Goal: Task Accomplishment & Management: Manage account settings

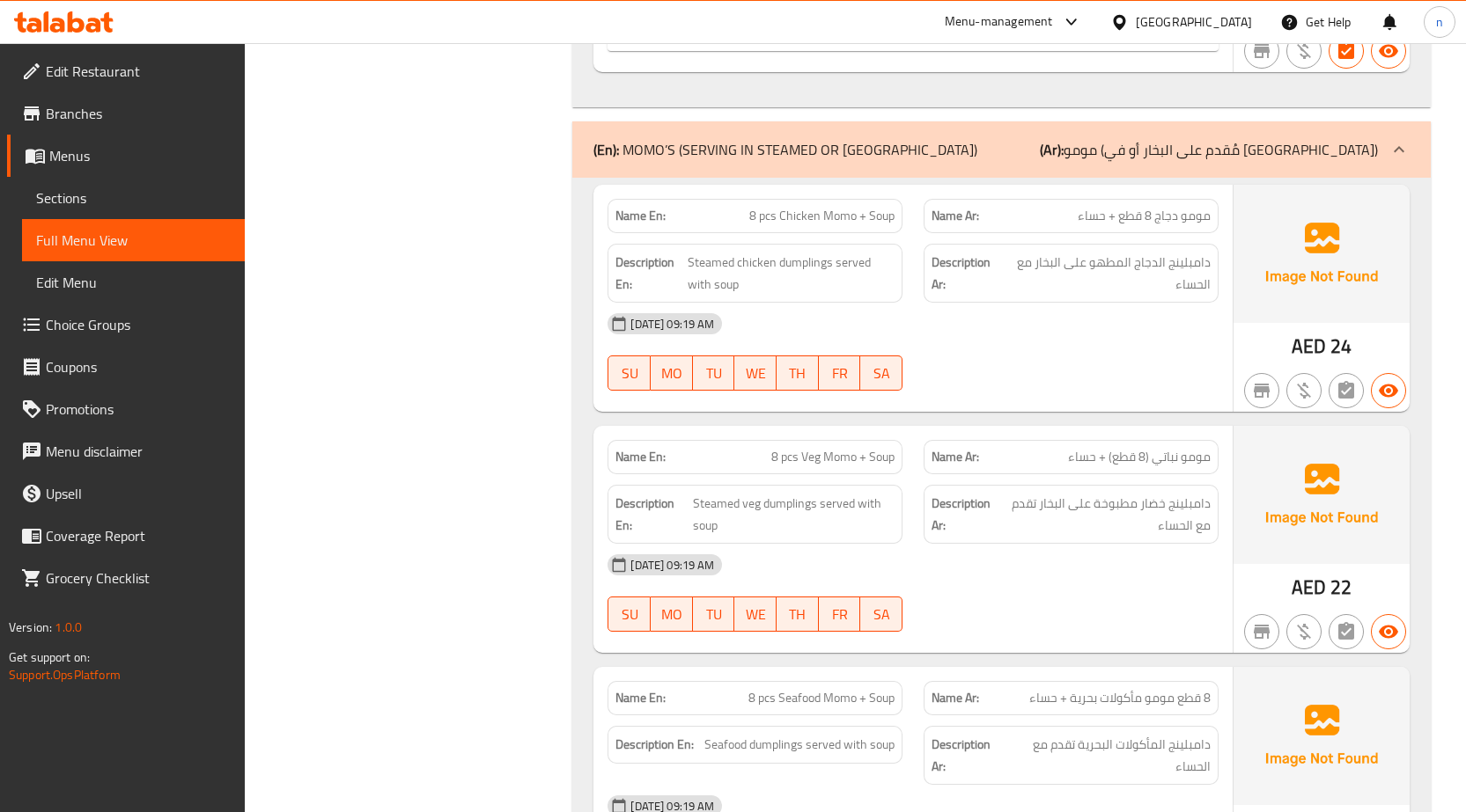
scroll to position [2552, 0]
click at [1089, 153] on div "(En): MOMO’S (SERVING IN STEAMED OR JHOLE) (Ar): مومو (مُقدم على البخار أو في ج…" at bounding box center [985, 147] width 785 height 21
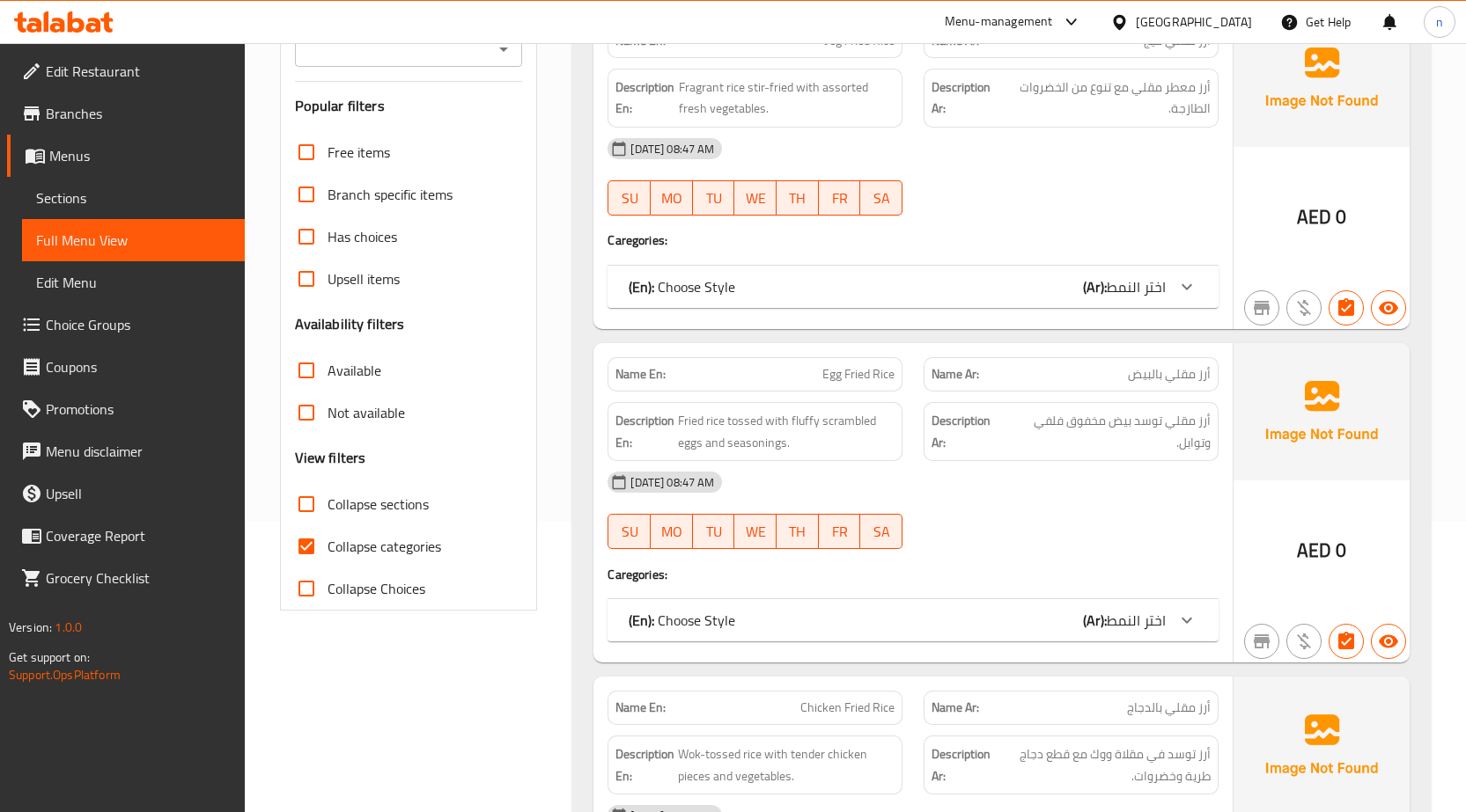
scroll to position [352, 0]
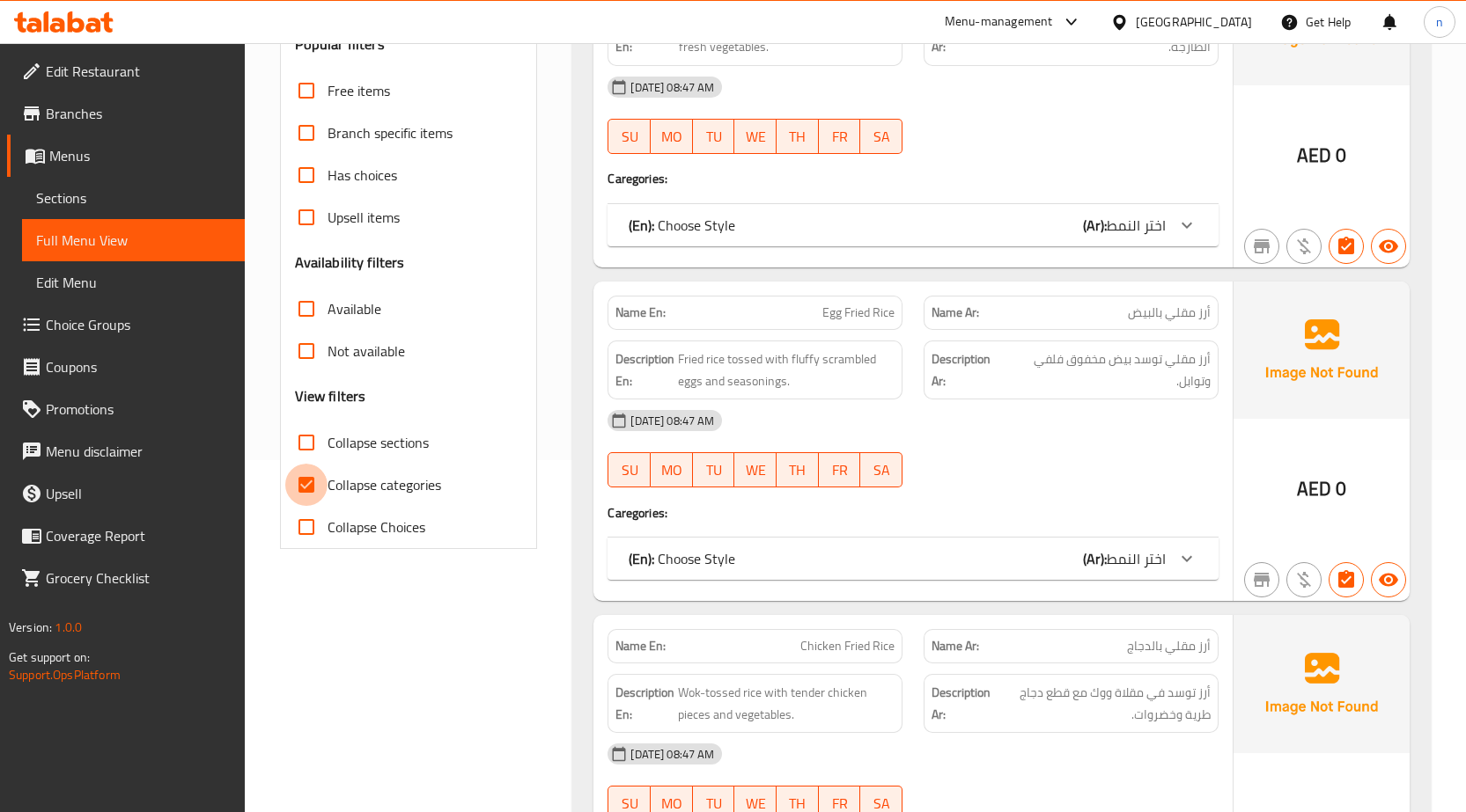
drag, startPoint x: 312, startPoint y: 488, endPoint x: 852, endPoint y: 383, distance: 550.1
click at [321, 490] on input "Collapse categories" at bounding box center [306, 485] width 43 height 43
checkbox input "false"
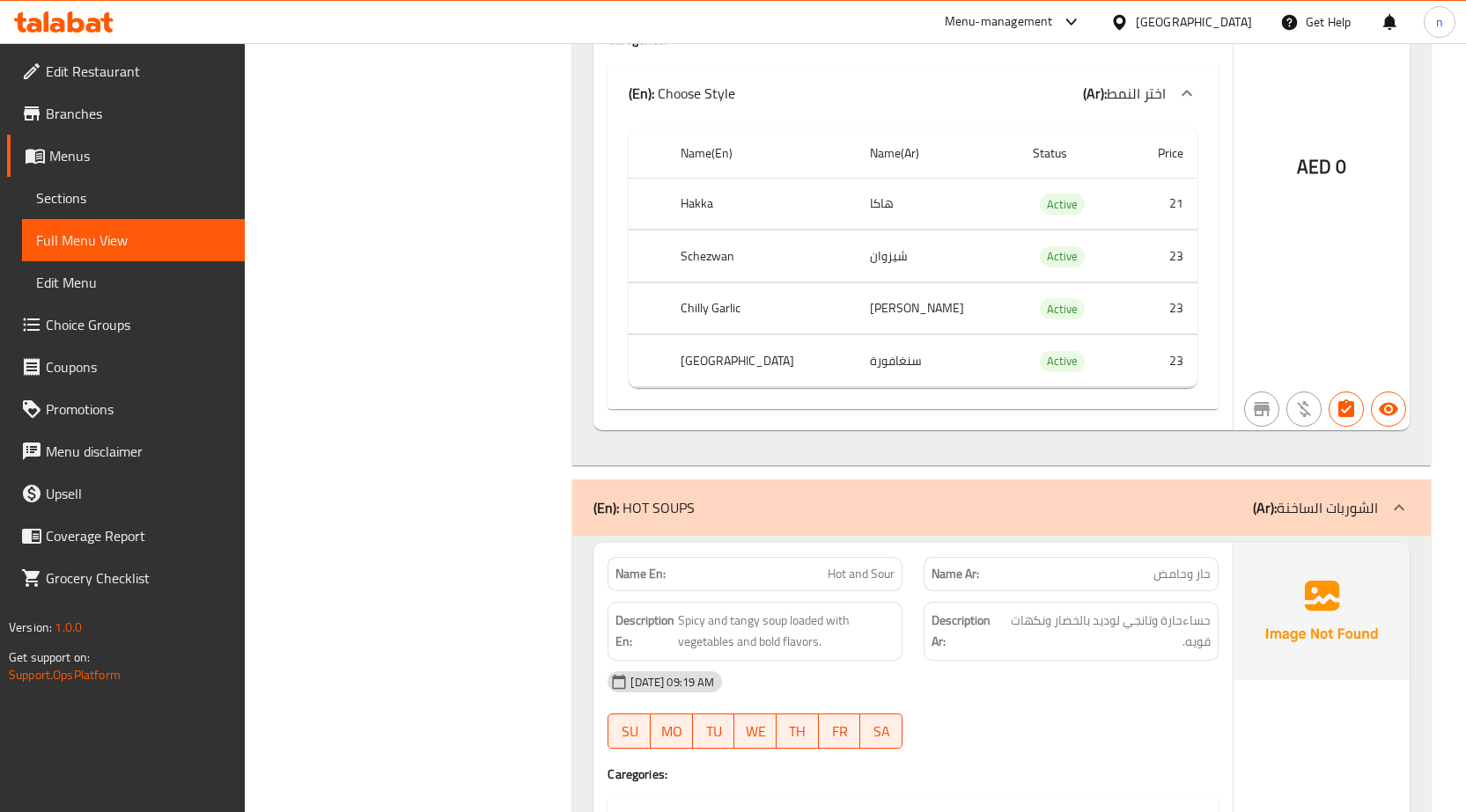
scroll to position [8271, 0]
click at [883, 499] on div "(En): HOT SOUPS (Ar): الشوربات الساخنة" at bounding box center [985, 508] width 785 height 21
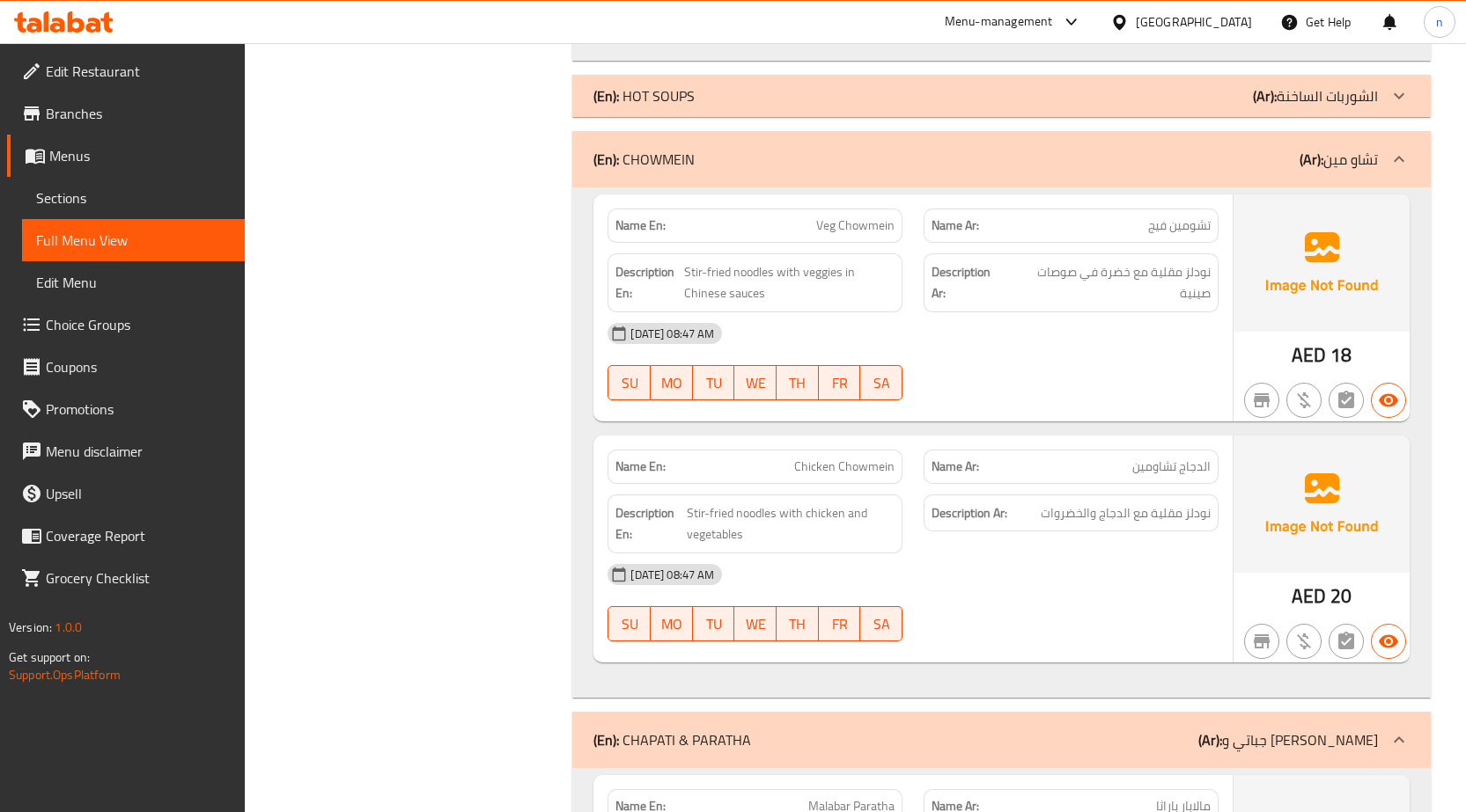
scroll to position [9063, 0]
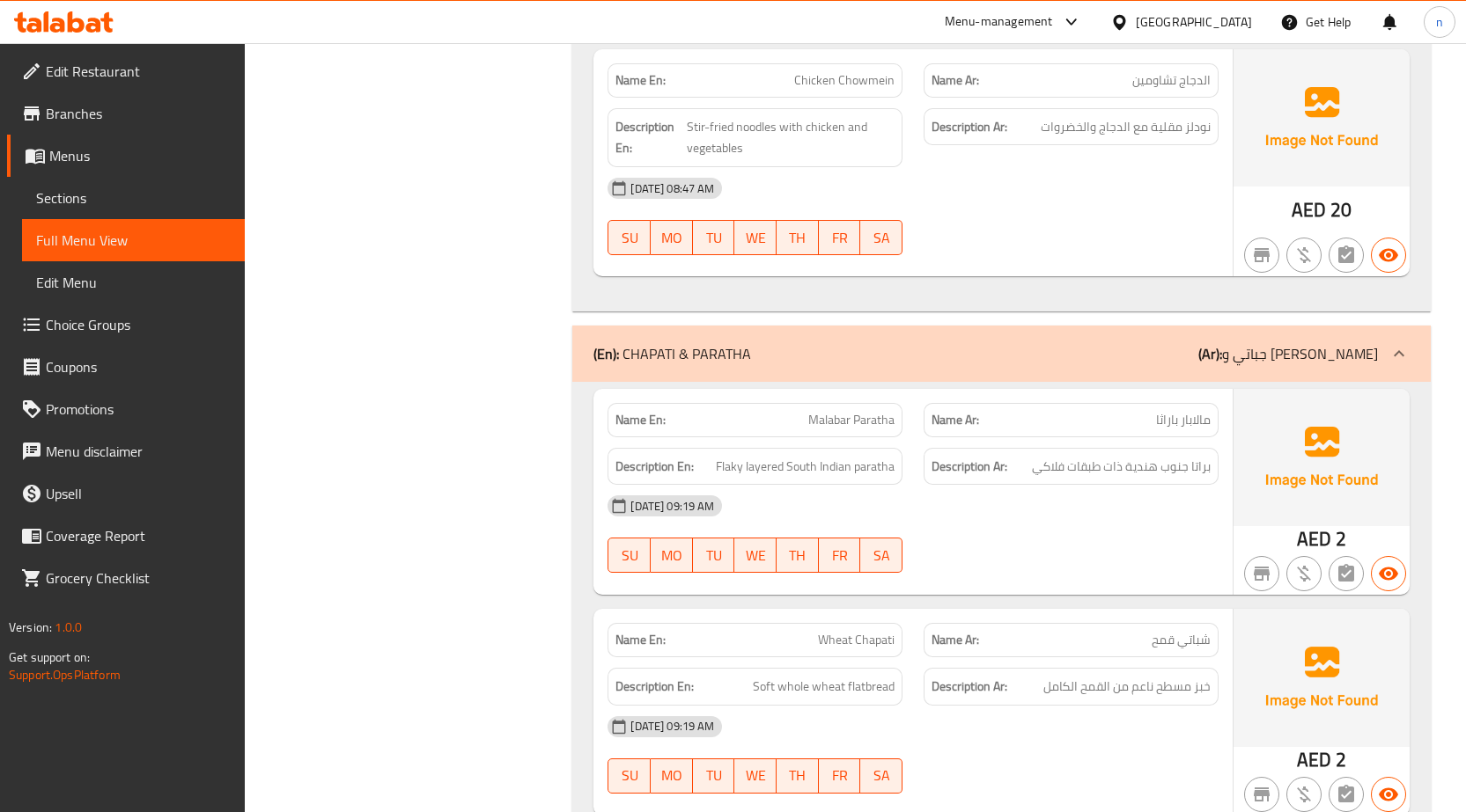
click at [1112, 364] on div "(En): [PERSON_NAME] & [PERSON_NAME] (Ar): جباتي و [PERSON_NAME]" at bounding box center [985, 353] width 785 height 21
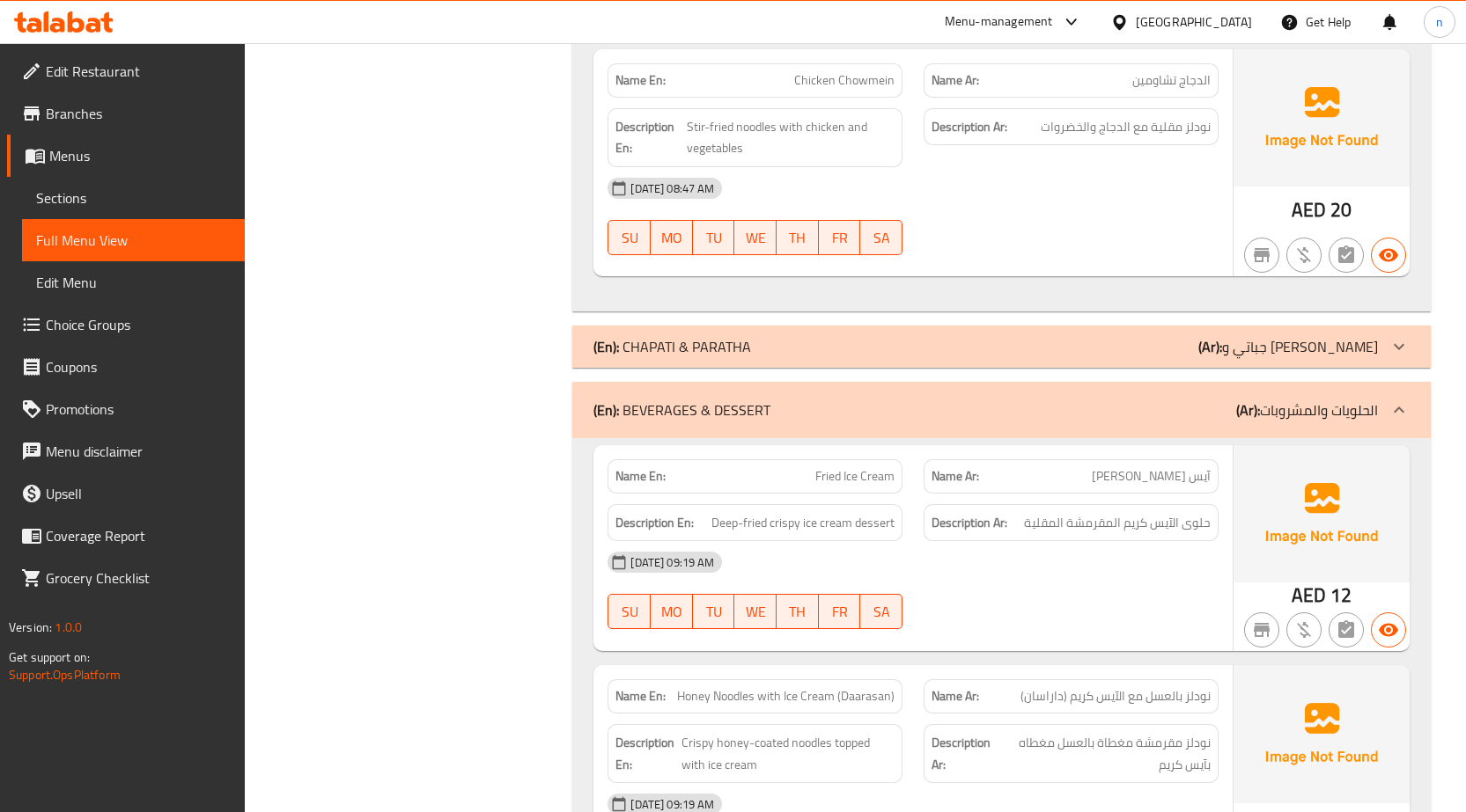
click at [1147, 402] on div "(En): BEVERAGES & DESSERT (Ar): الحلويات والمشروبات" at bounding box center [985, 409] width 785 height 21
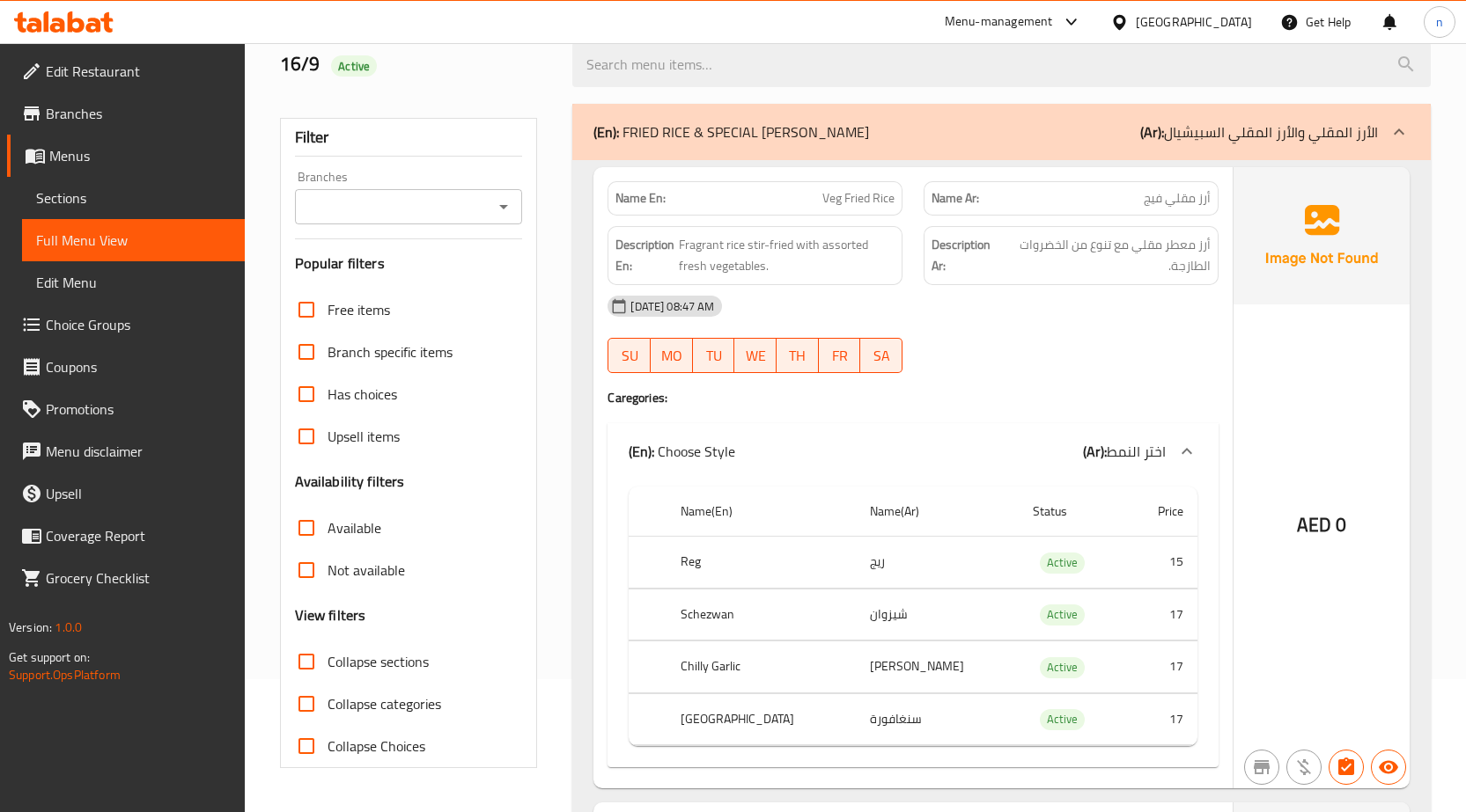
scroll to position [0, 0]
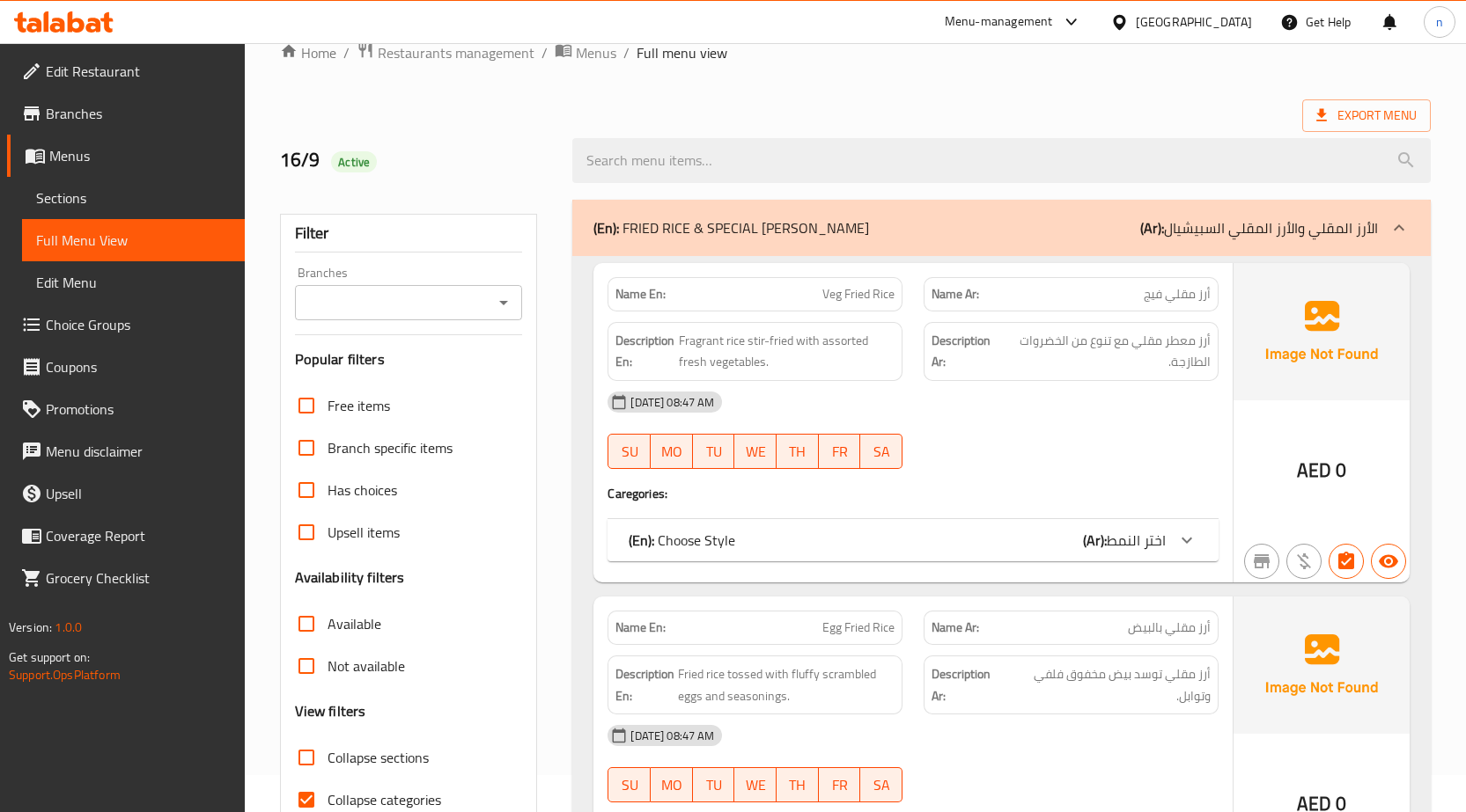
scroll to position [36, 0]
click at [314, 794] on input "Collapse categories" at bounding box center [306, 800] width 43 height 43
checkbox input "false"
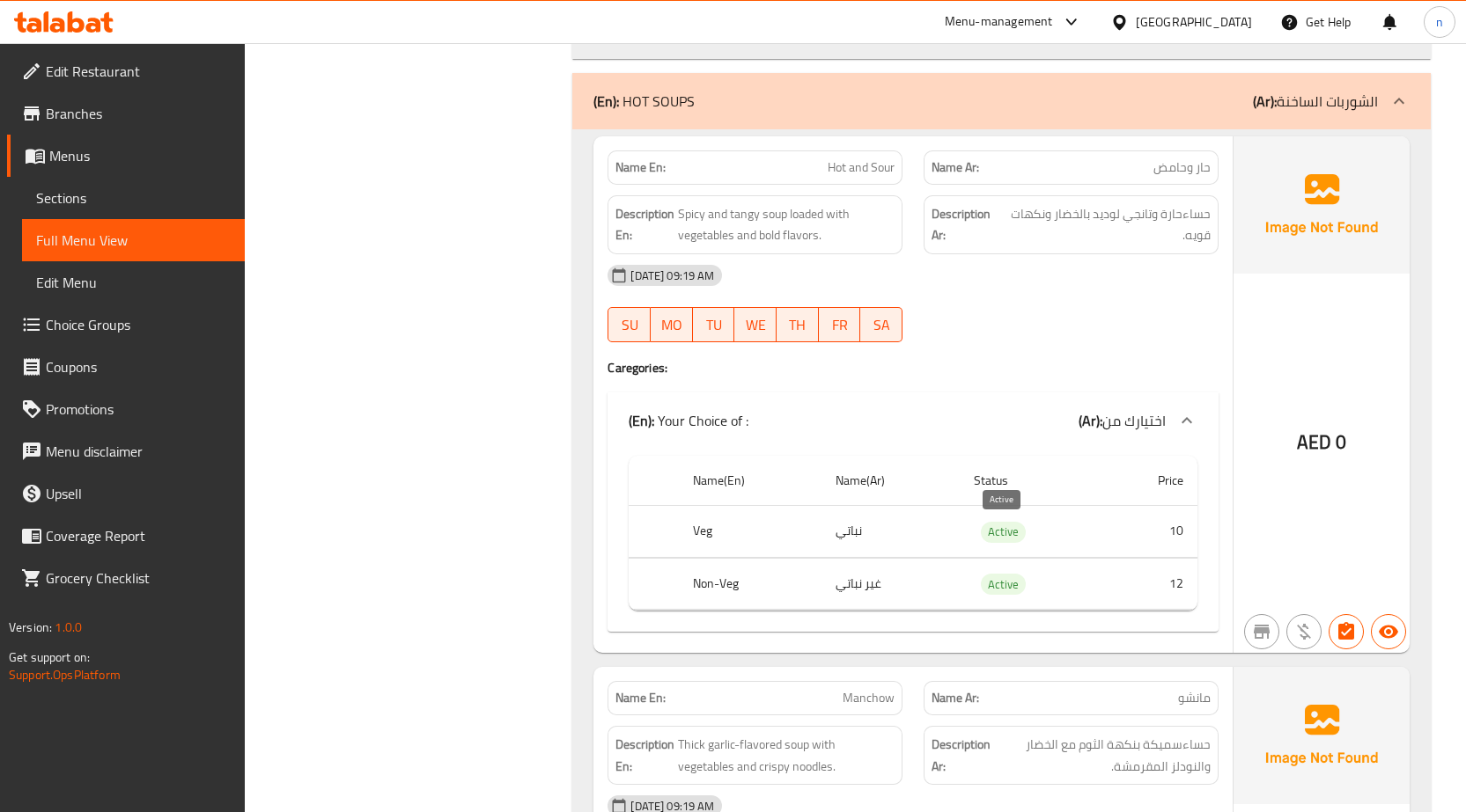
scroll to position [8359, 0]
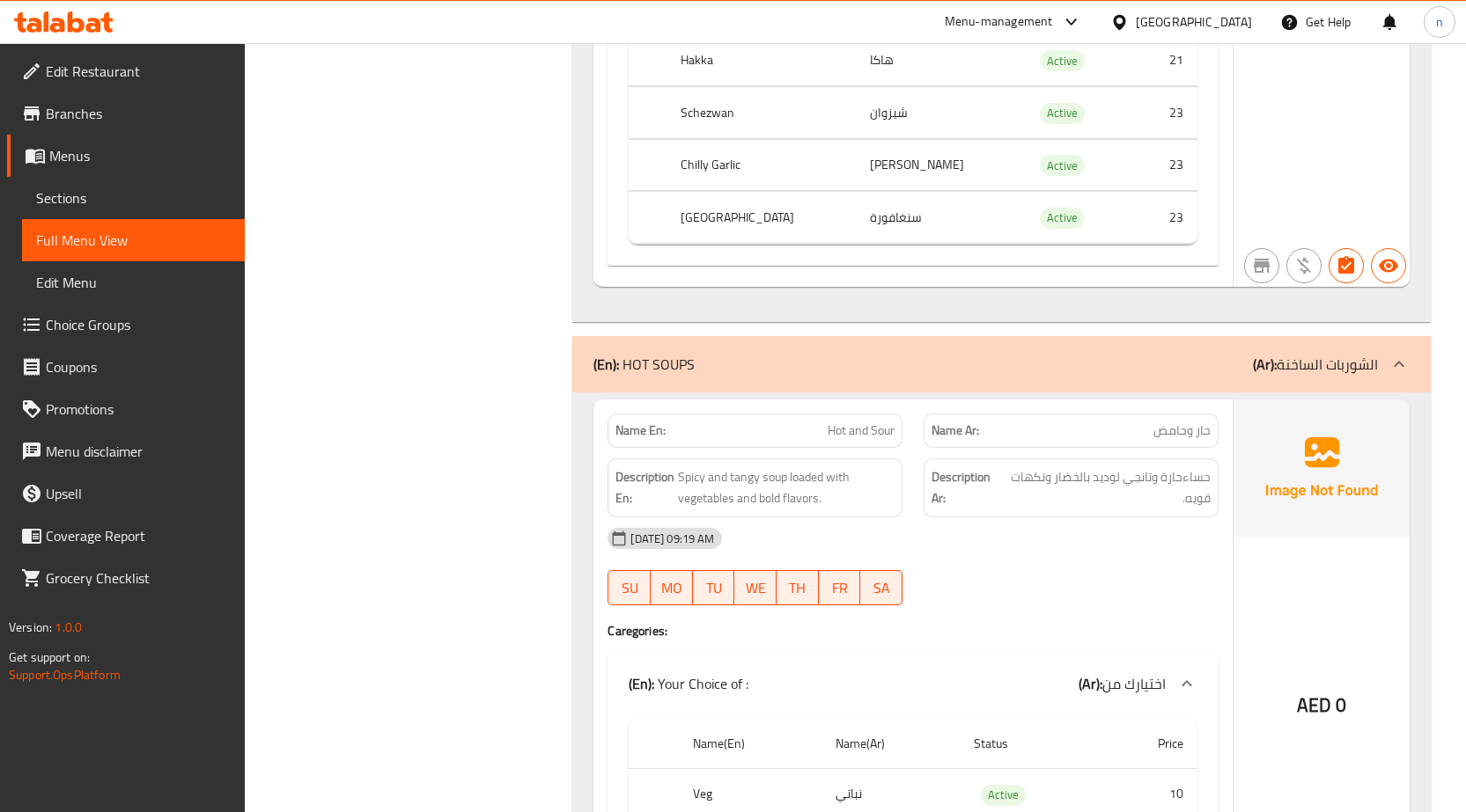
click at [1004, 372] on div "(En): HOT SOUPS (Ar): الشوربات الساخنة" at bounding box center [985, 364] width 785 height 21
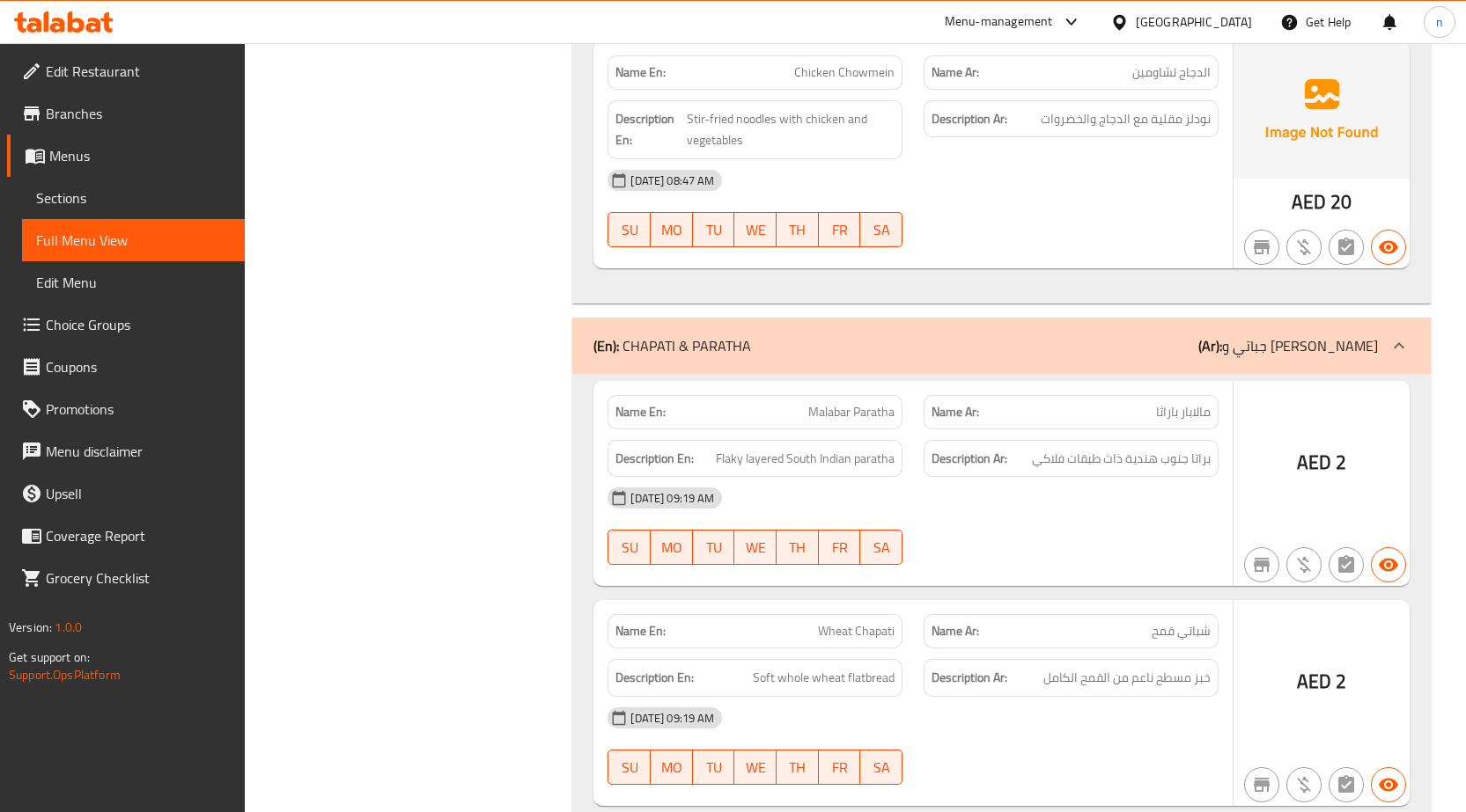
scroll to position [8975, 0]
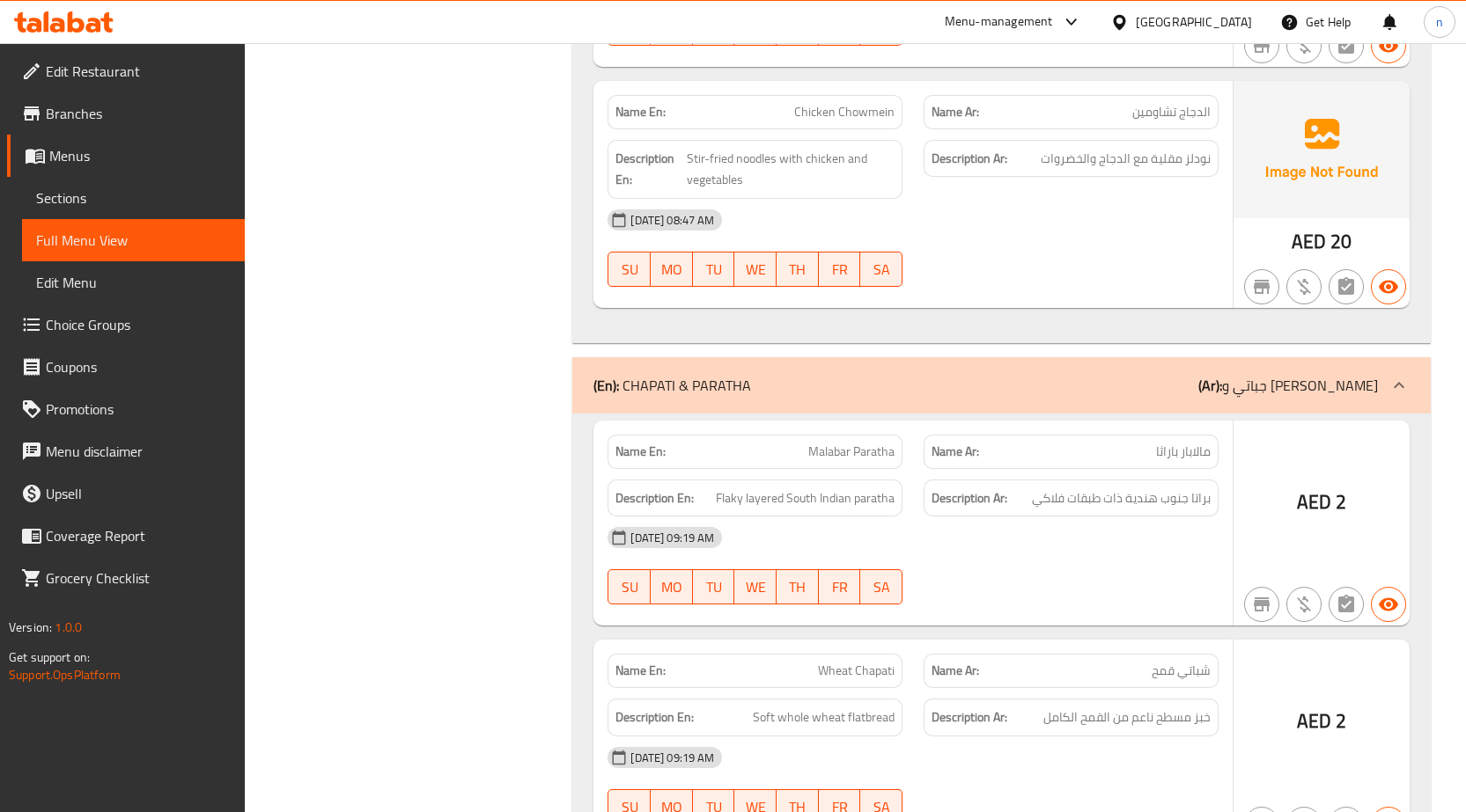
click at [1127, 399] on div "(En): [PERSON_NAME] & [PERSON_NAME] (Ar): جباتي و [PERSON_NAME]" at bounding box center [1001, 385] width 858 height 57
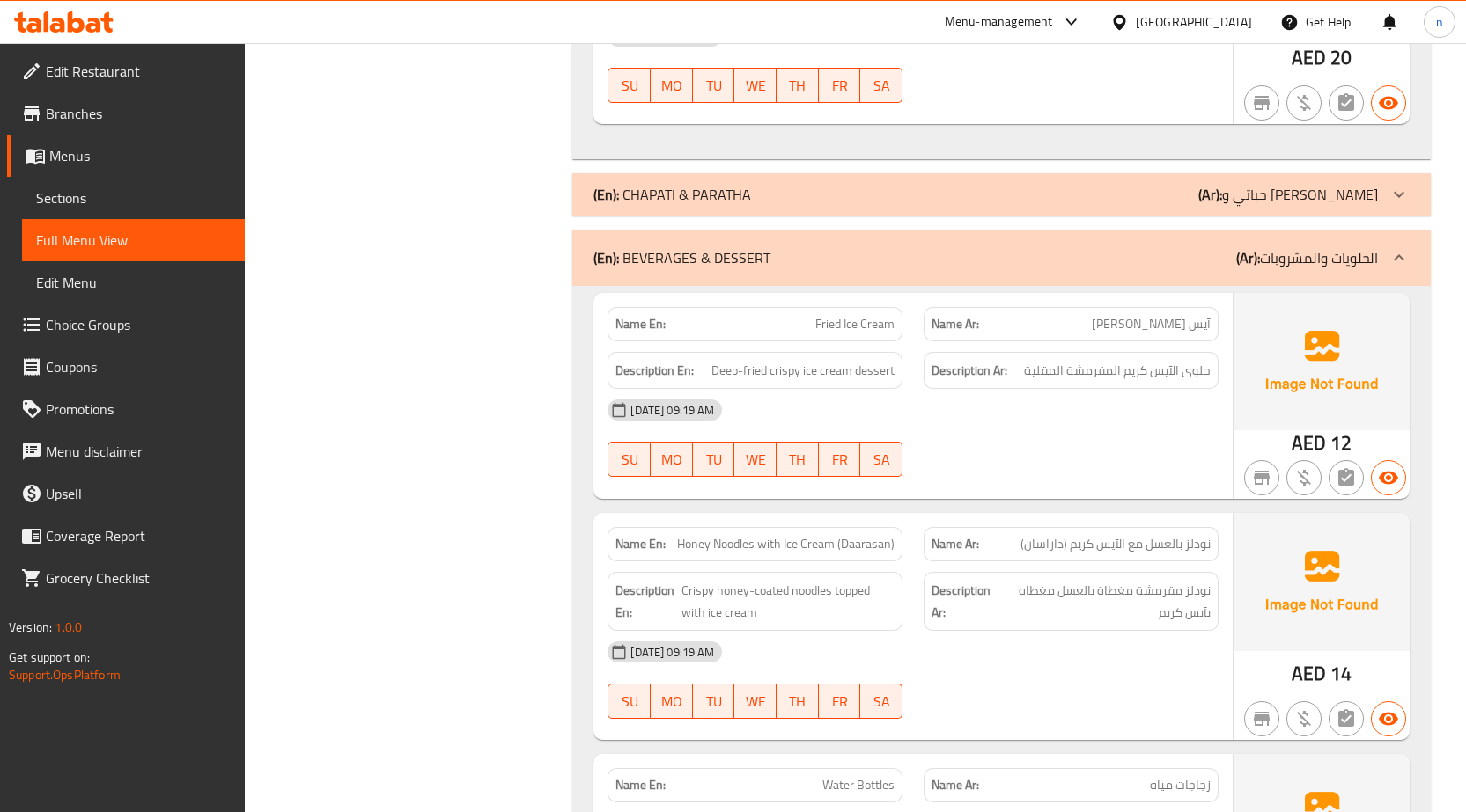
scroll to position [9151, 0]
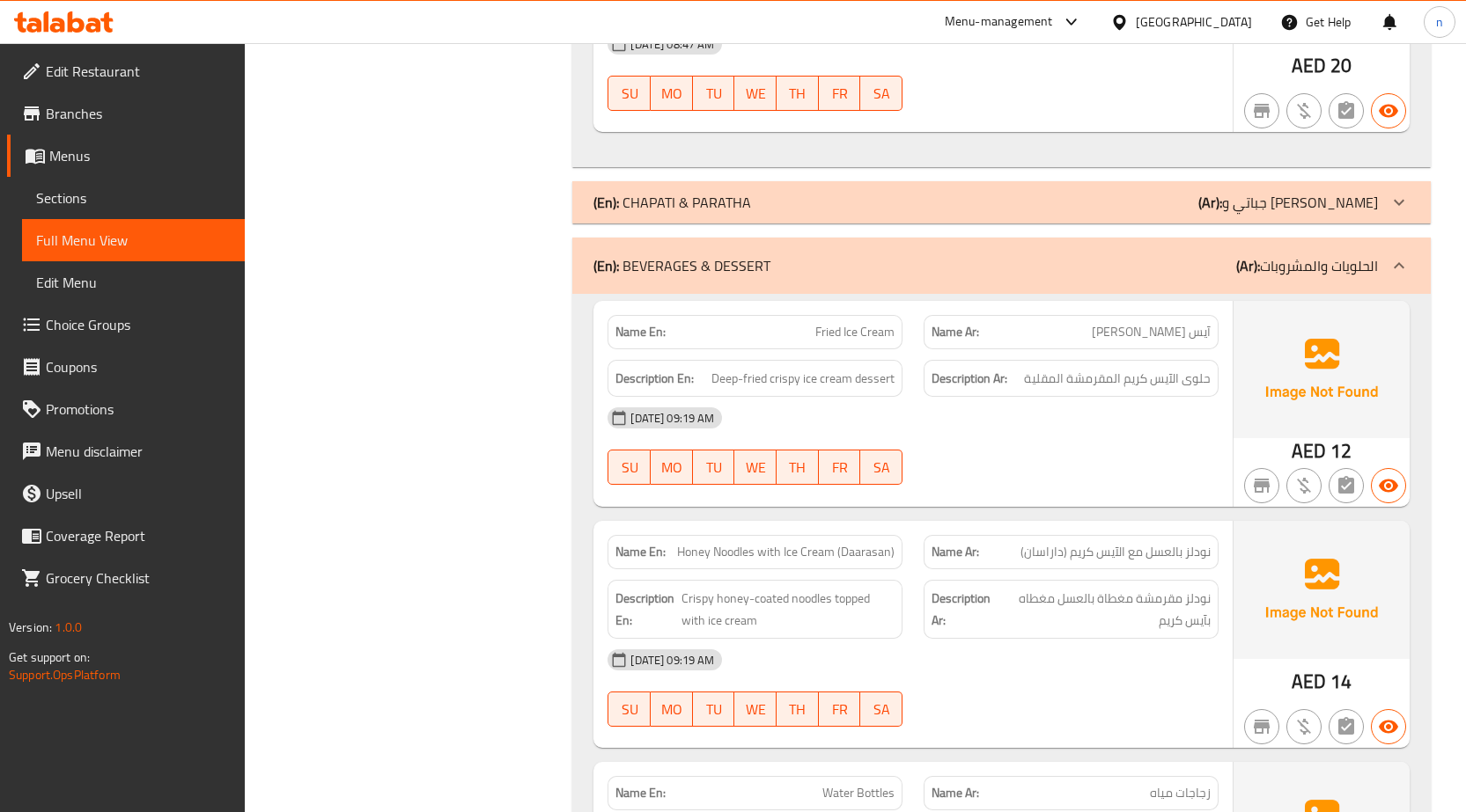
click at [1174, 276] on div "(En): BEVERAGES & DESSERT (Ar): الحلويات والمشروبات" at bounding box center [985, 265] width 785 height 21
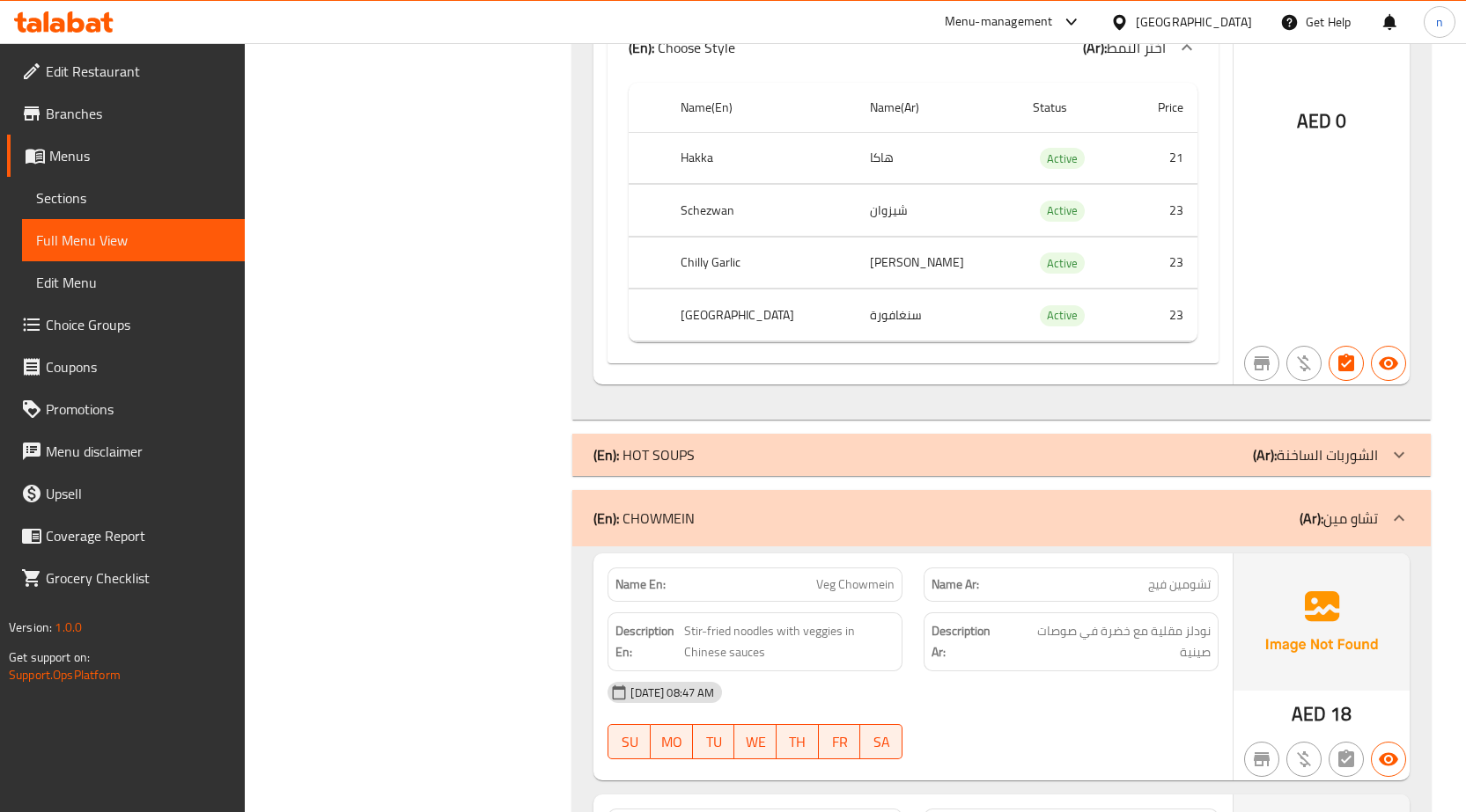
scroll to position [8024, 0]
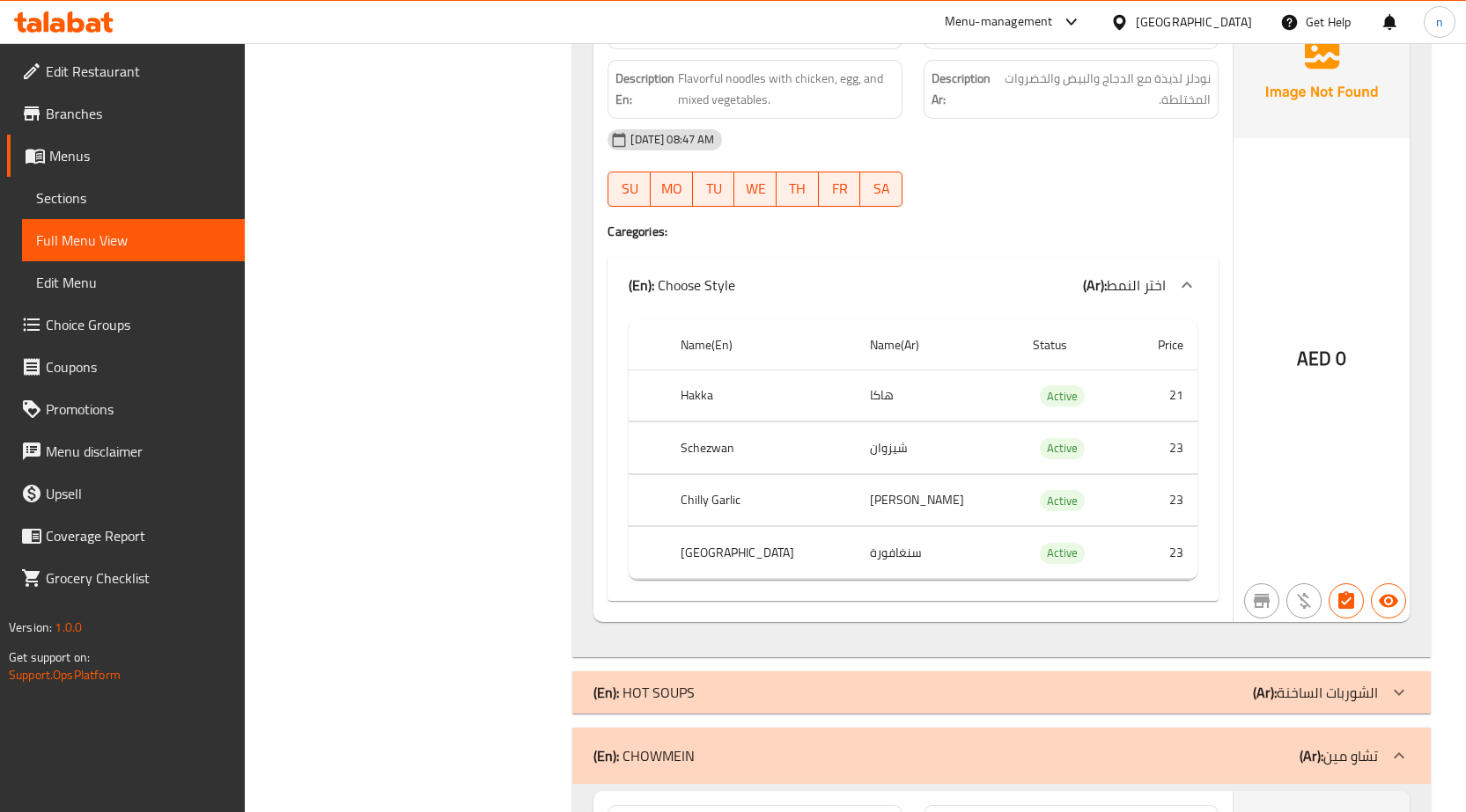
click at [63, 201] on span "Sections" at bounding box center [133, 197] width 194 height 21
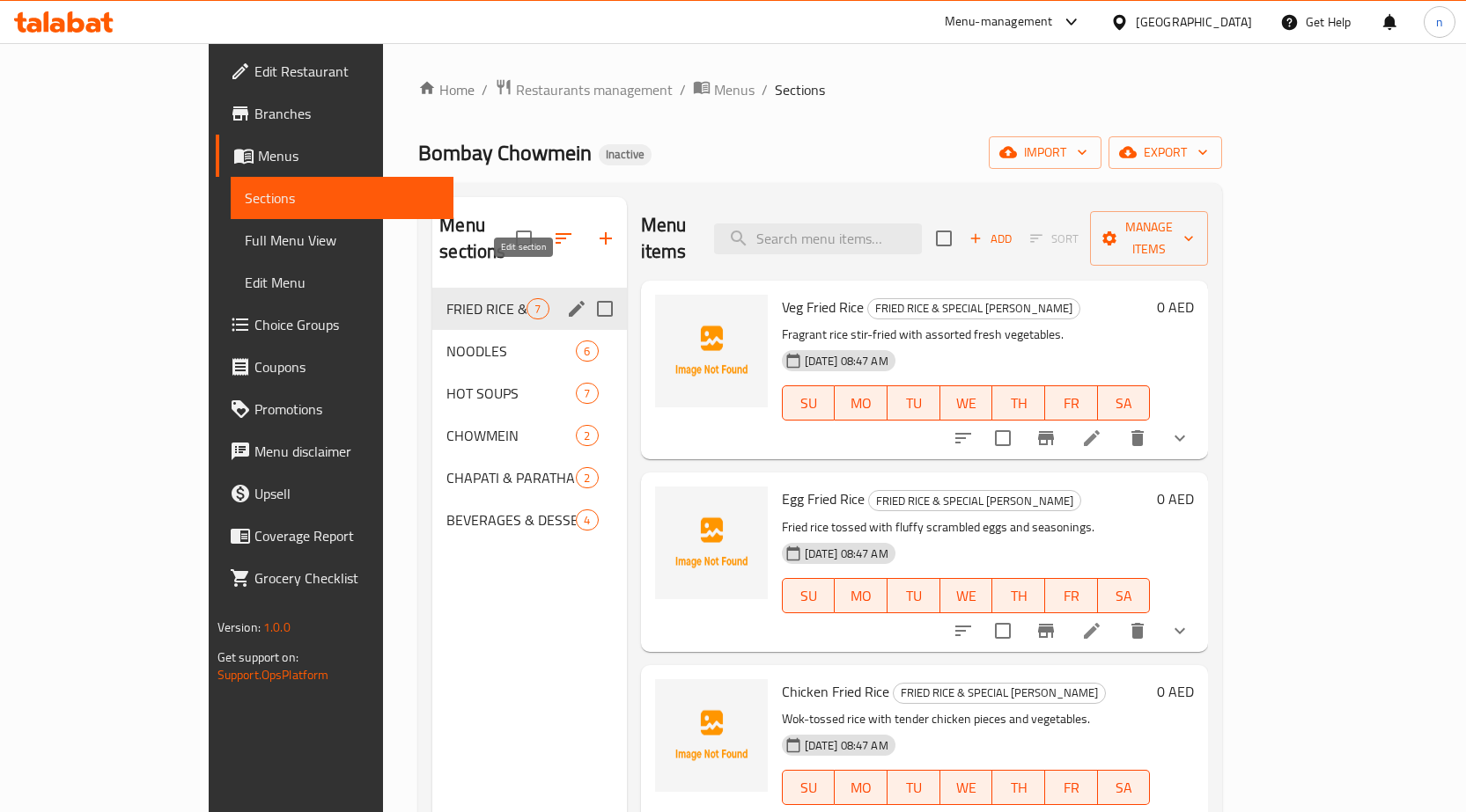
click at [566, 298] on icon "edit" at bounding box center [576, 308] width 21 height 21
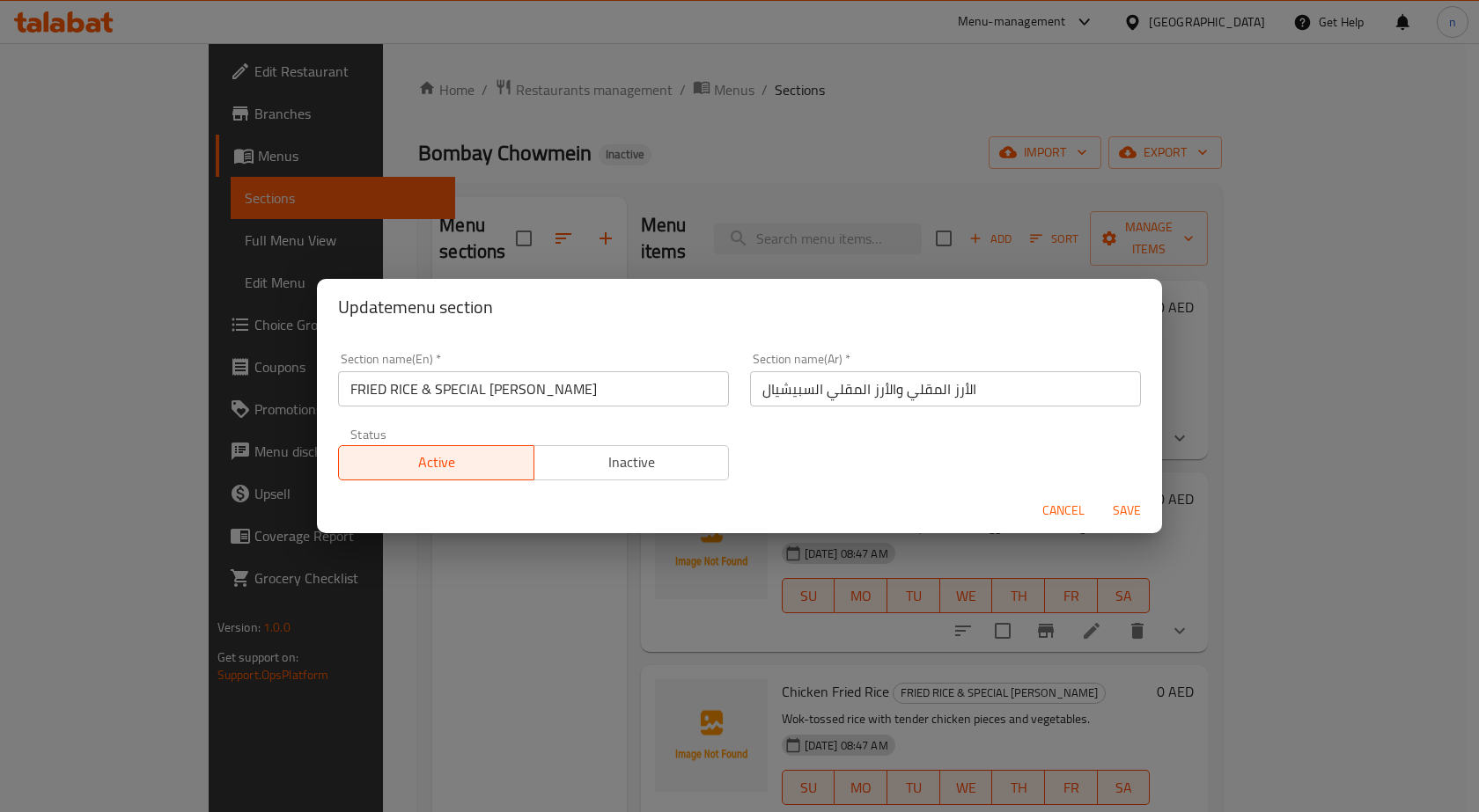
click at [448, 383] on input "FRIED RICE & SPECIAL [PERSON_NAME]" at bounding box center [534, 389] width 391 height 35
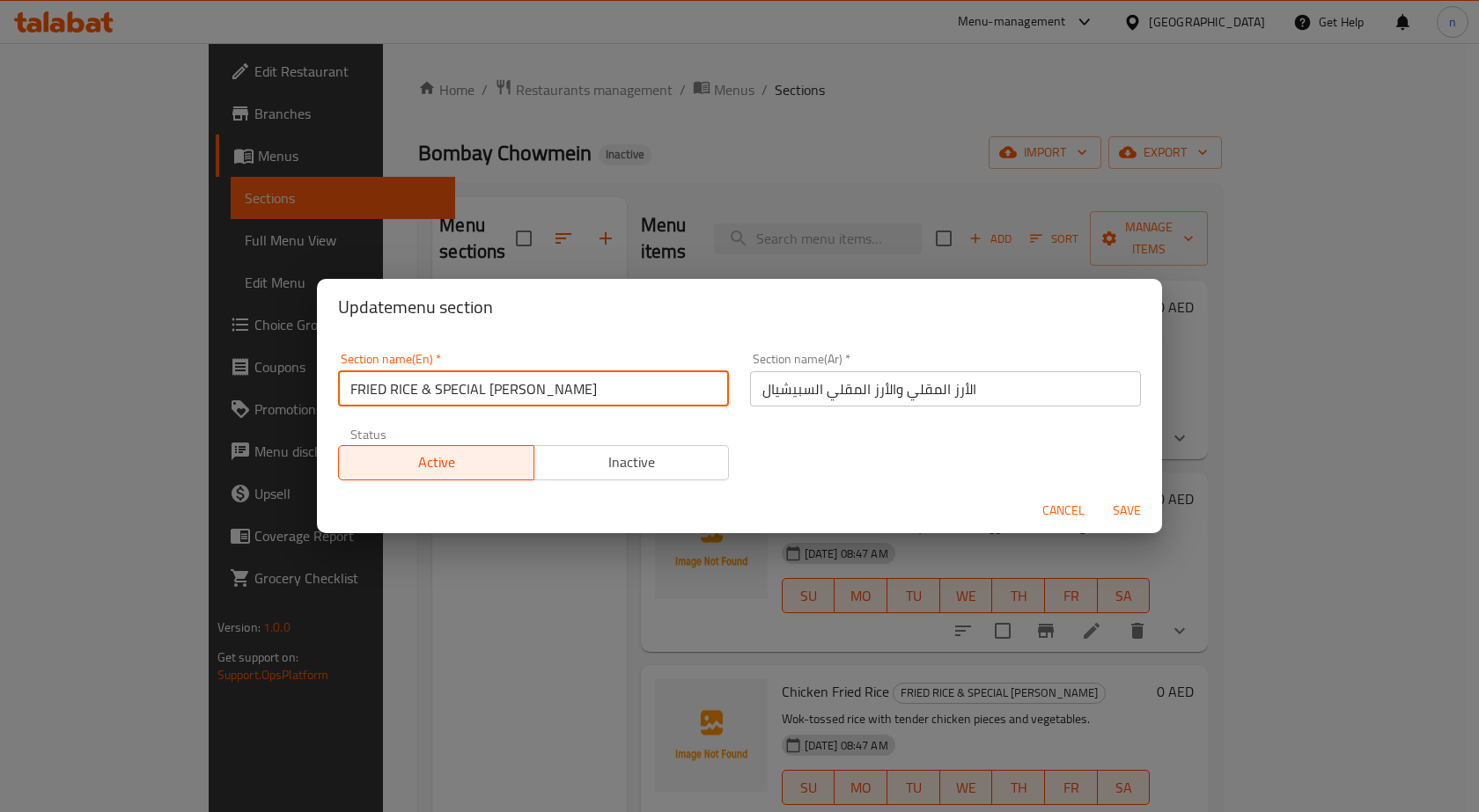
click at [446, 384] on input "FRIED RICE & SPECIAL [PERSON_NAME]" at bounding box center [534, 389] width 391 height 35
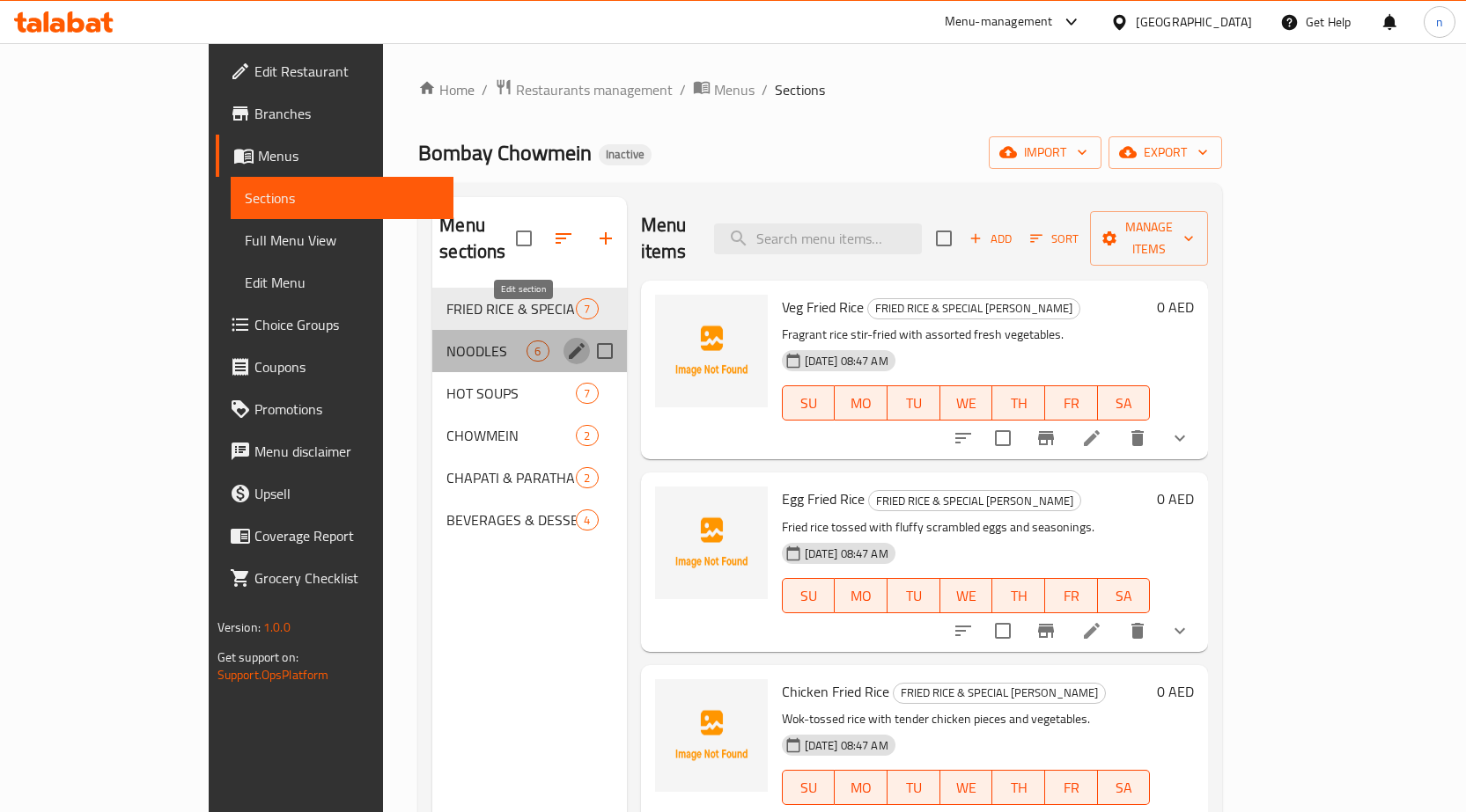
click at [568, 343] on icon "edit" at bounding box center [576, 351] width 16 height 16
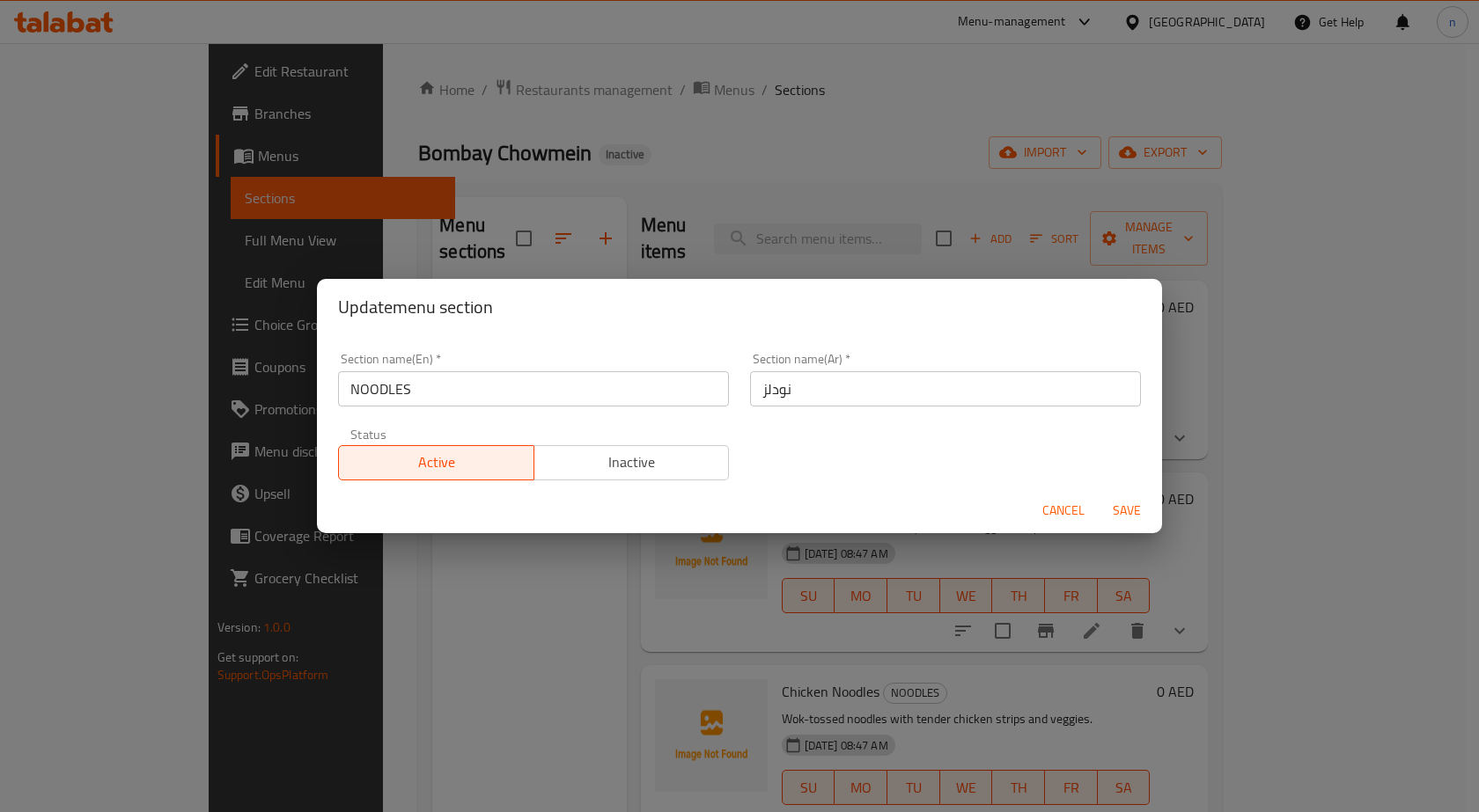
click at [377, 395] on input "NOODLES" at bounding box center [534, 389] width 391 height 35
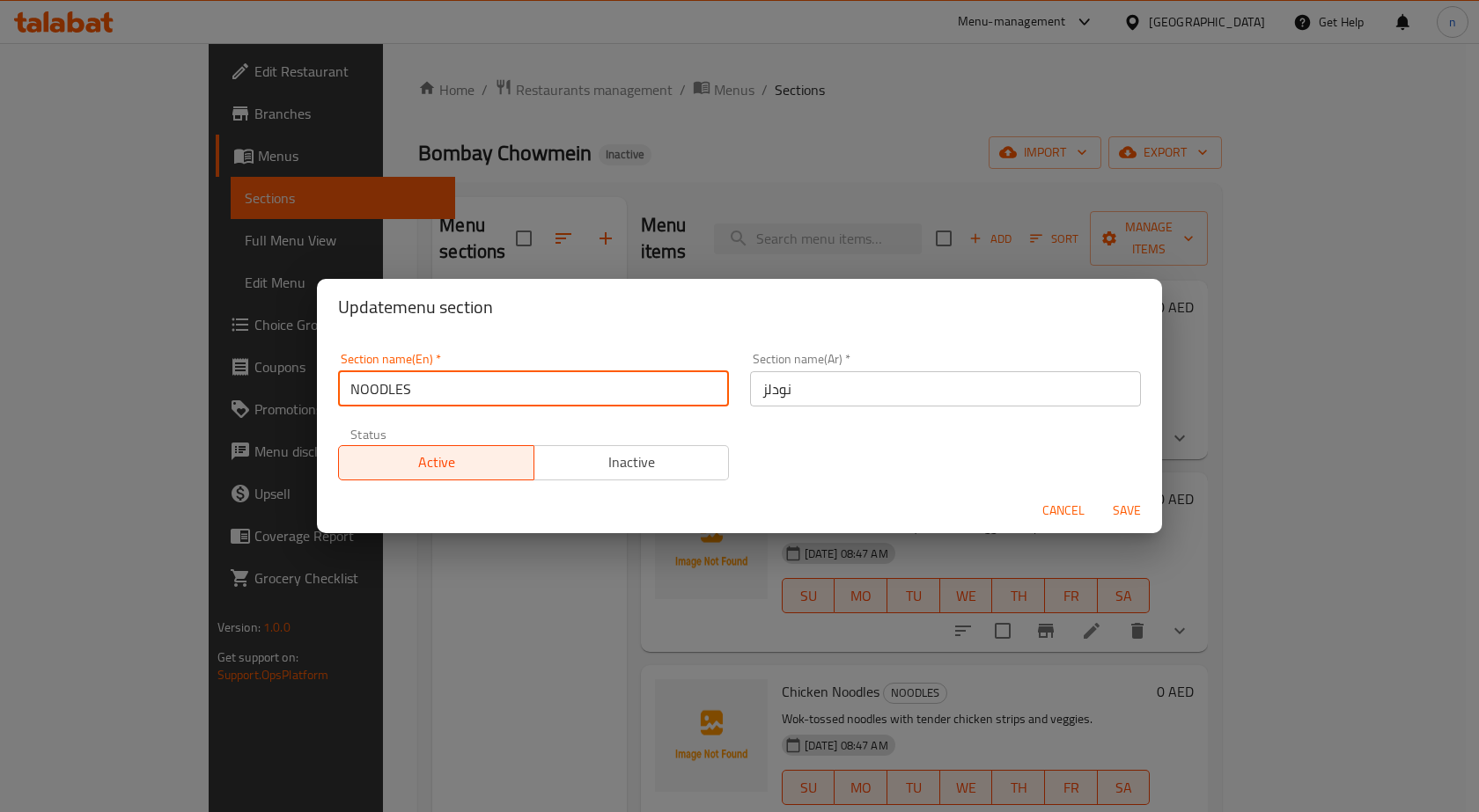
click at [377, 395] on input "NOODLES" at bounding box center [534, 389] width 391 height 35
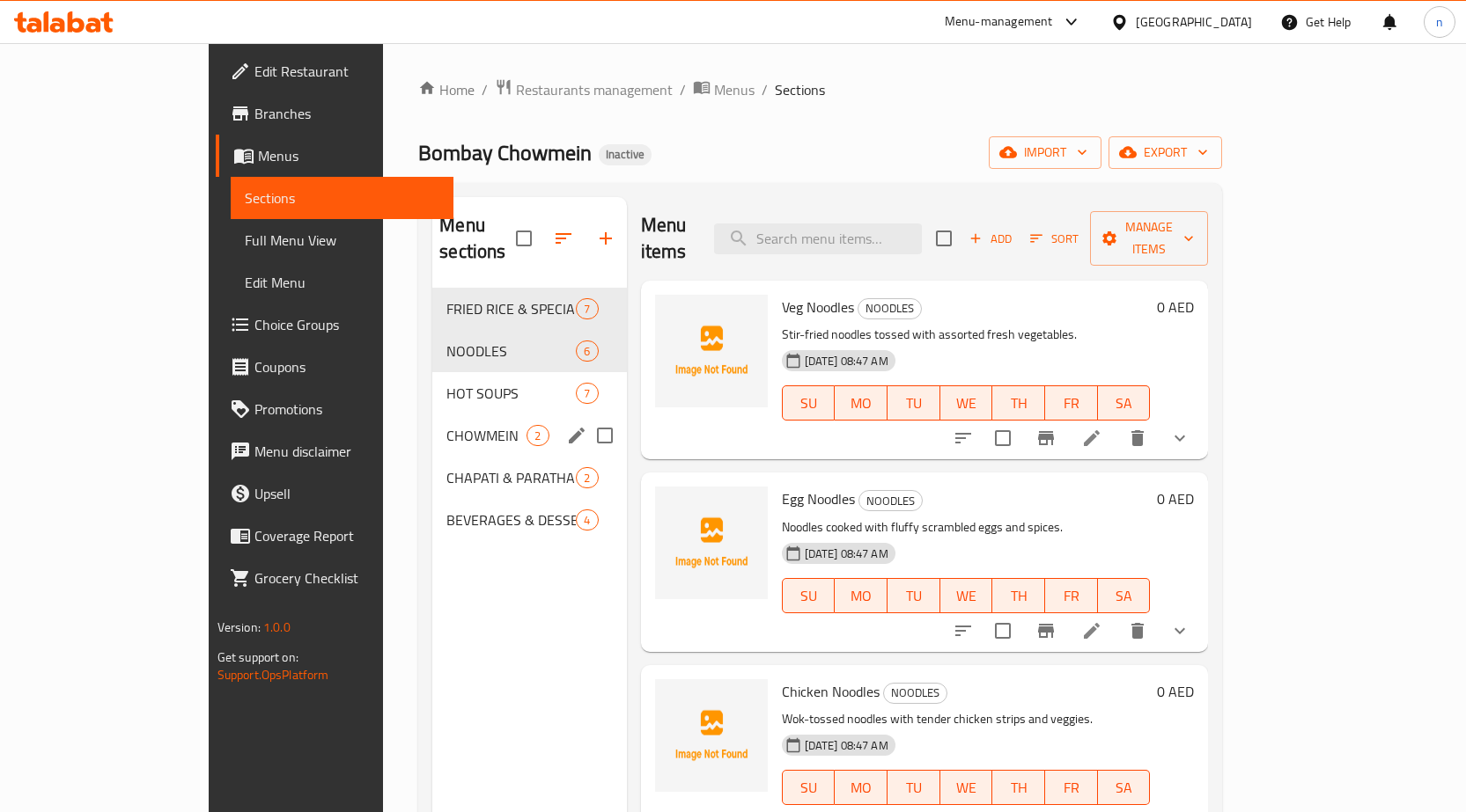
click at [568, 427] on icon "edit" at bounding box center [576, 435] width 16 height 16
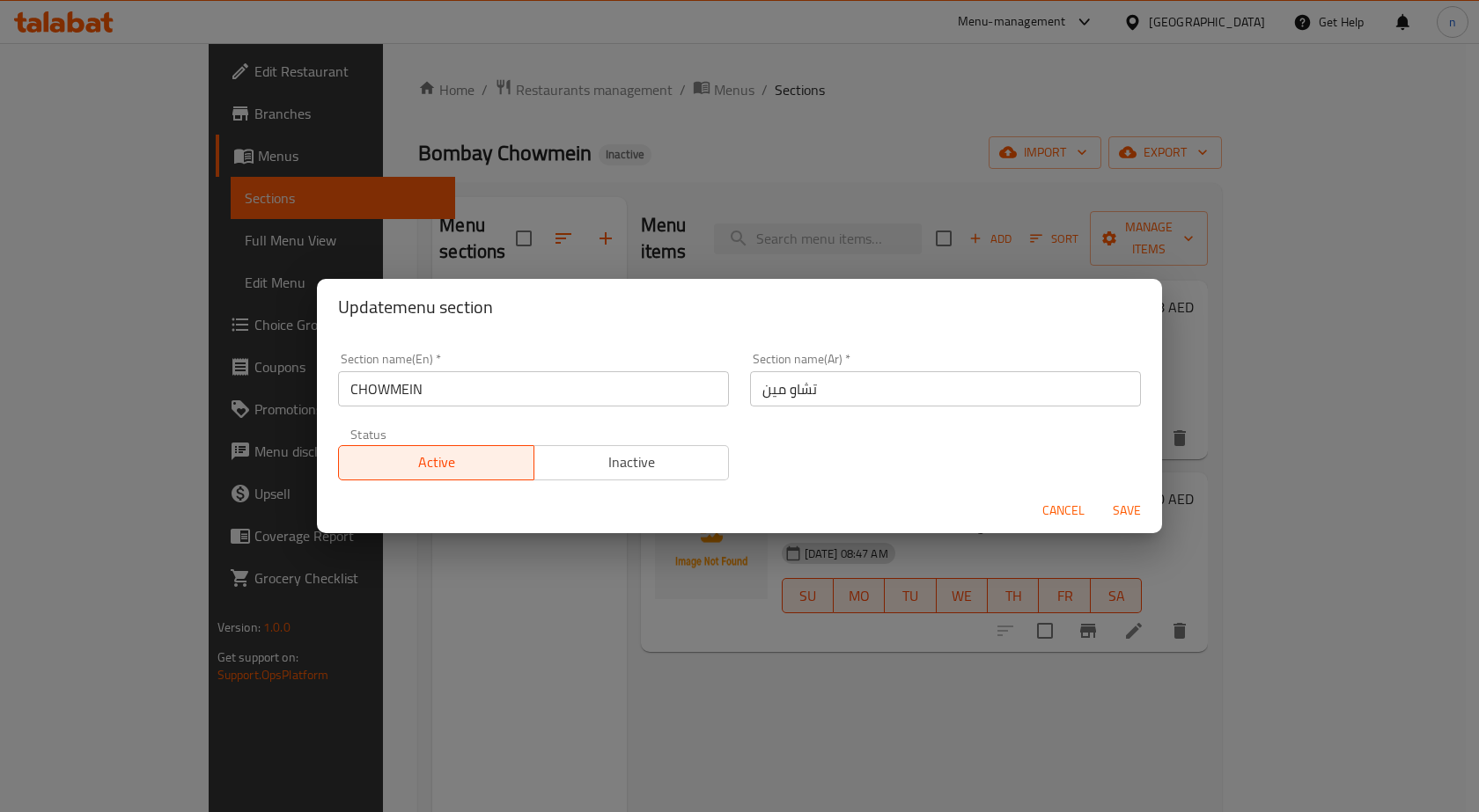
click at [385, 380] on input "CHOWMEIN" at bounding box center [534, 389] width 391 height 35
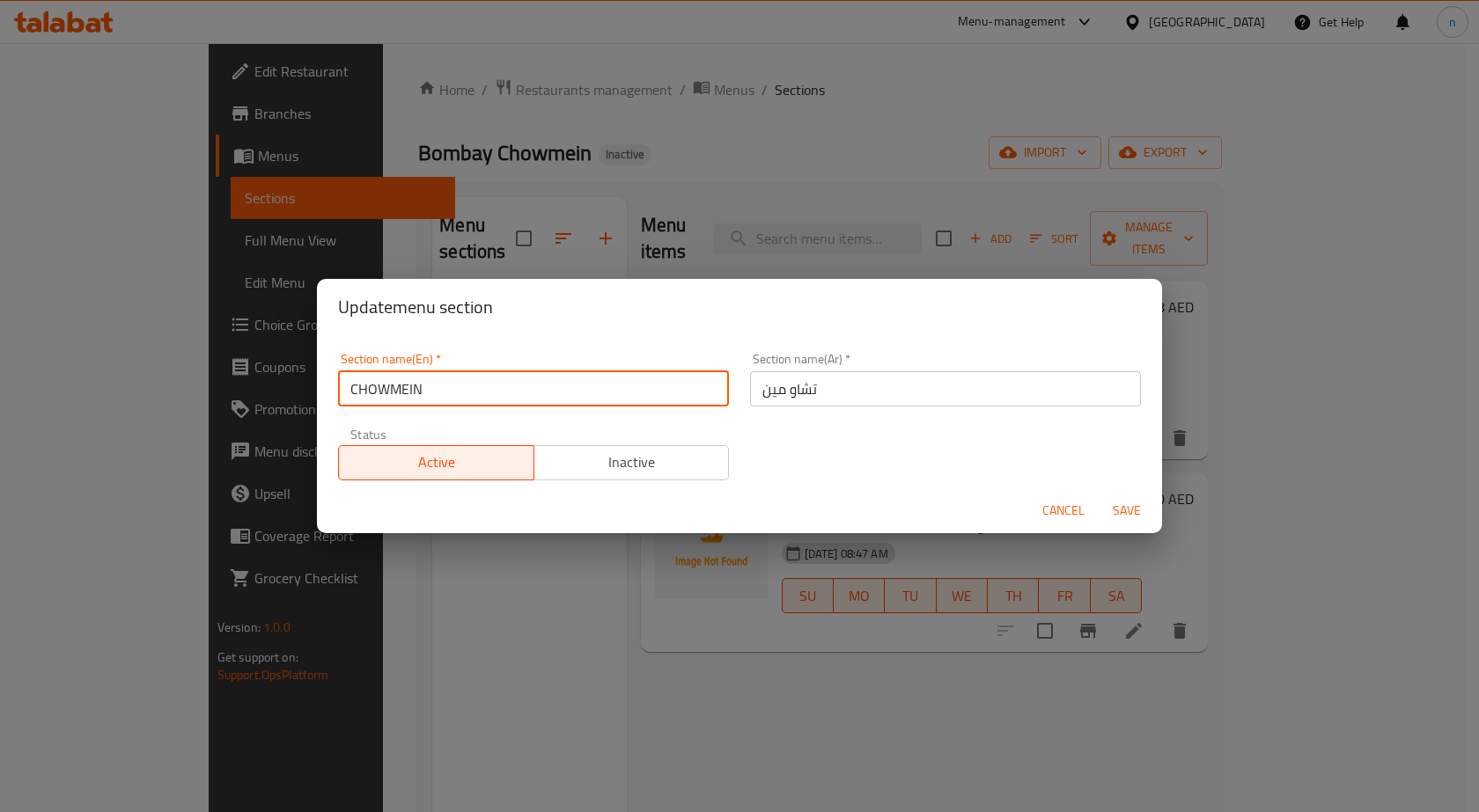
click at [385, 380] on input "CHOWMEIN" at bounding box center [534, 389] width 391 height 35
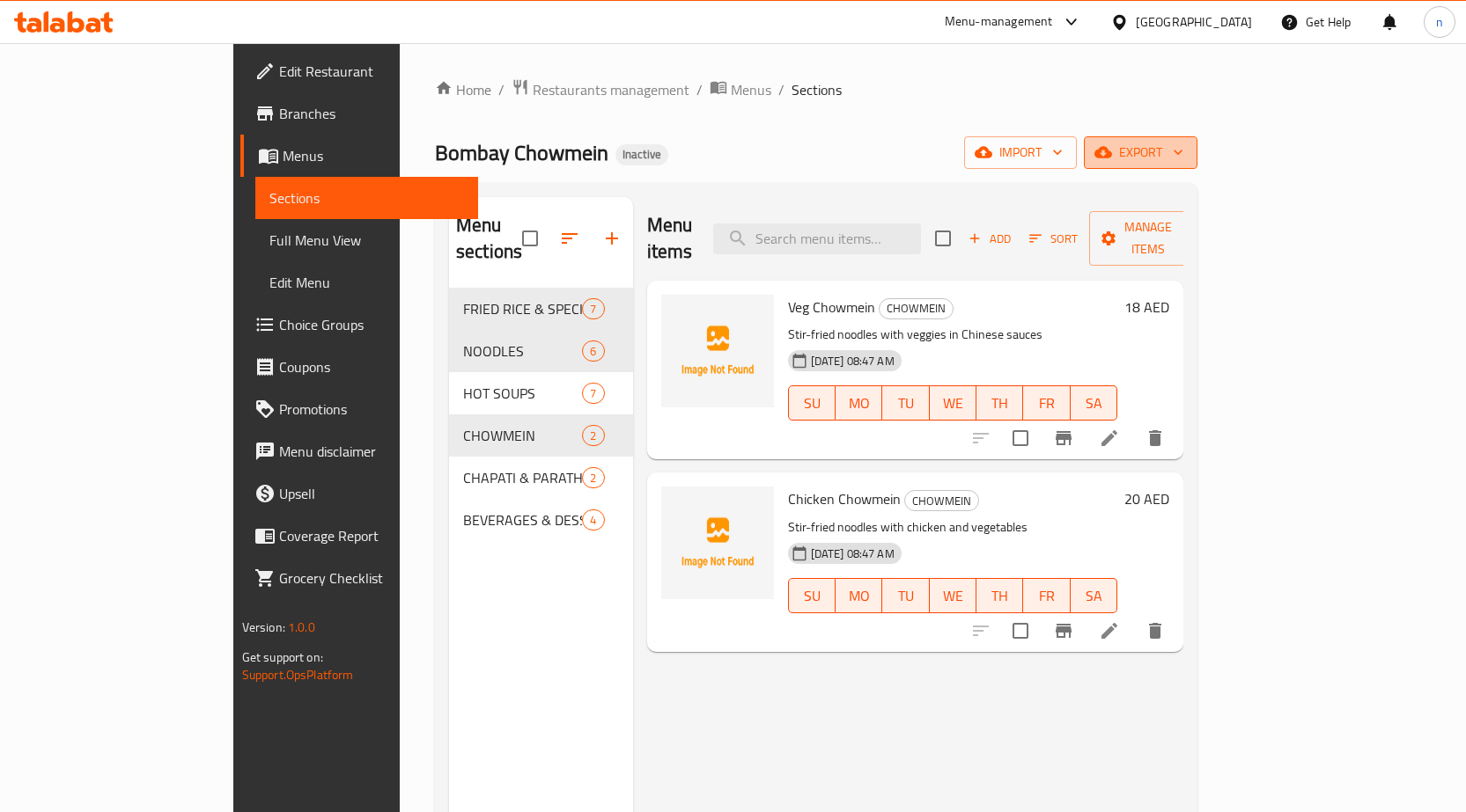
click at [1183, 157] on span "export" at bounding box center [1141, 153] width 85 height 22
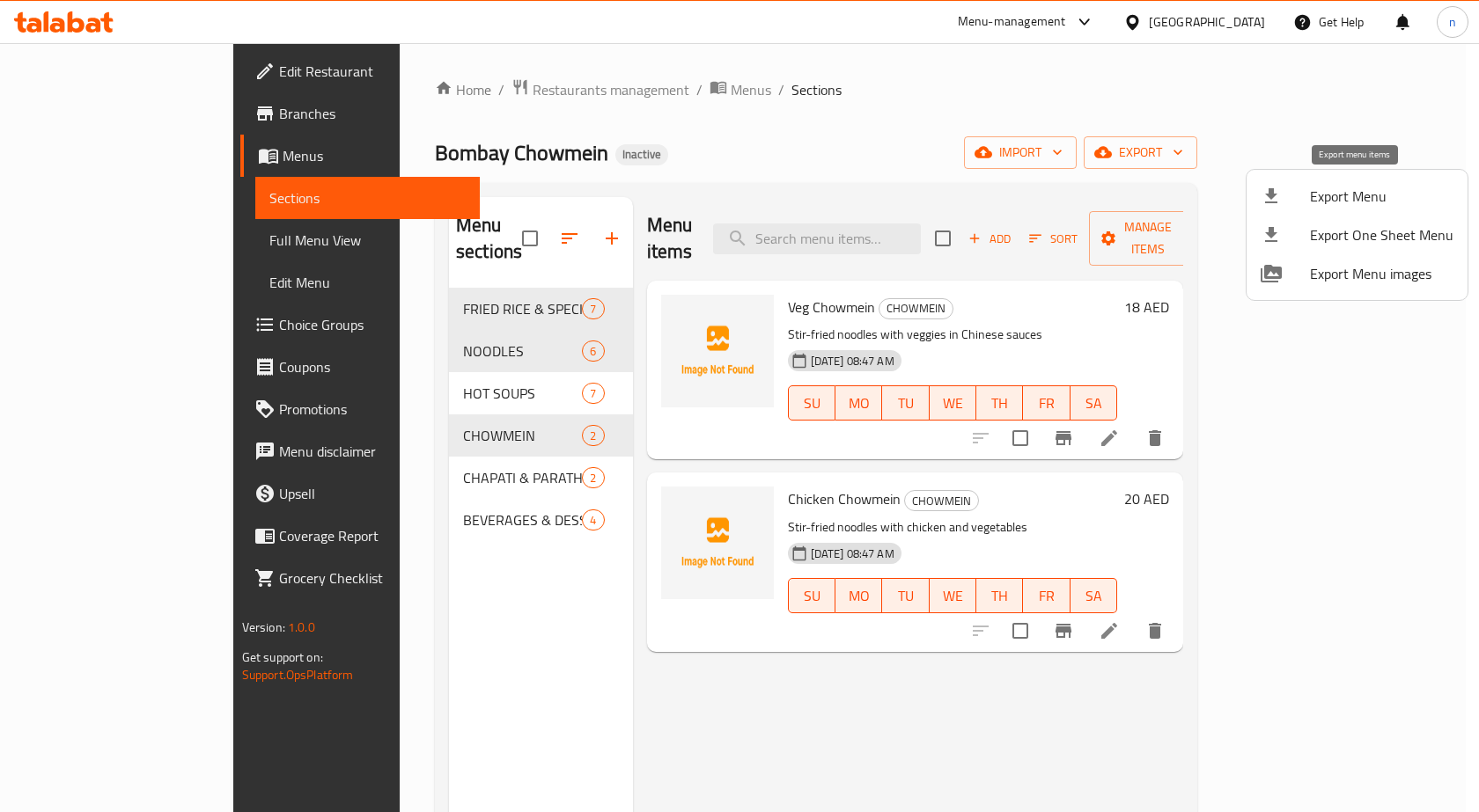
click at [1369, 192] on span "Export Menu" at bounding box center [1382, 195] width 144 height 21
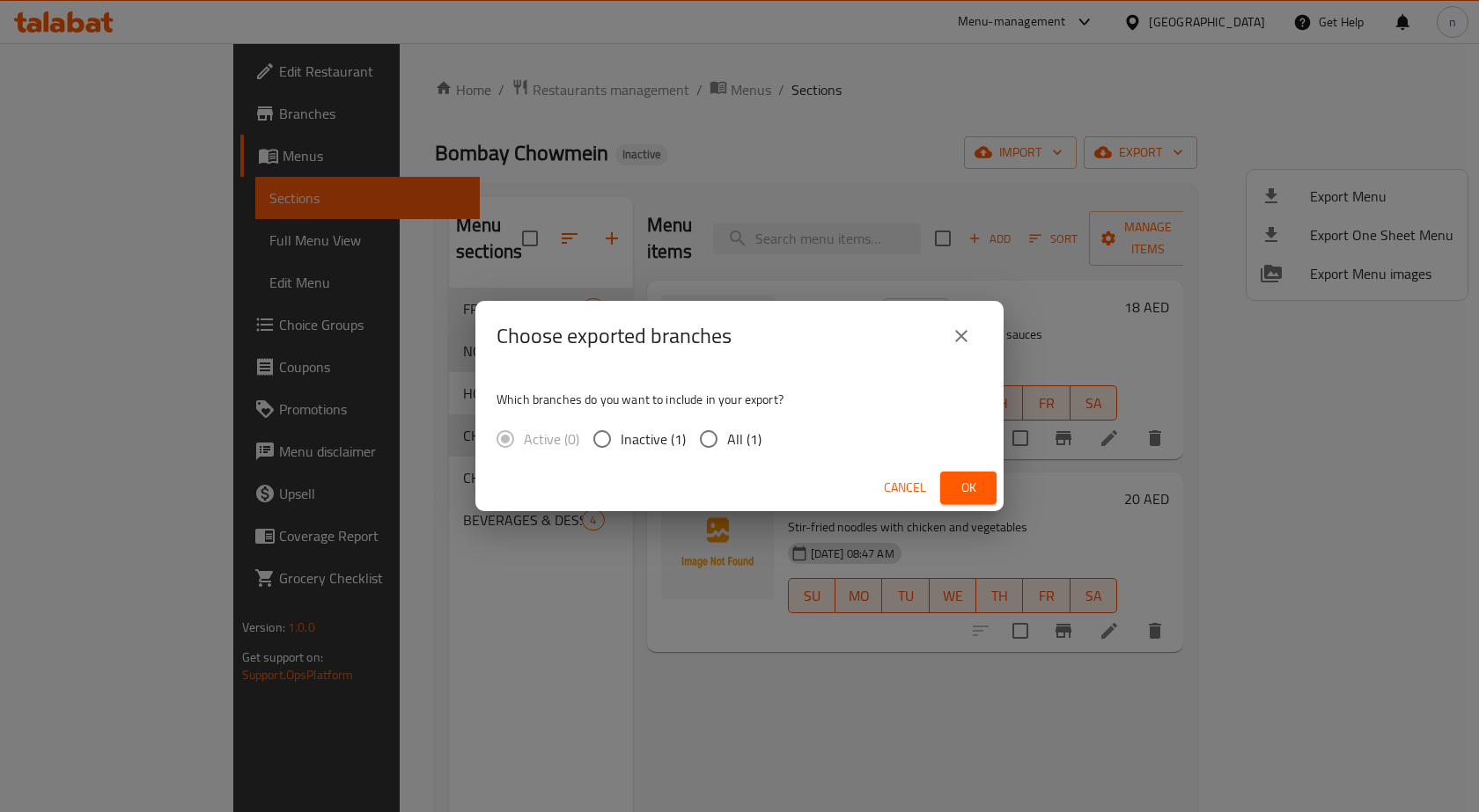
click at [724, 449] on input "All (1)" at bounding box center [708, 438] width 37 height 37
radio input "true"
click at [979, 489] on span "Ok" at bounding box center [968, 488] width 28 height 22
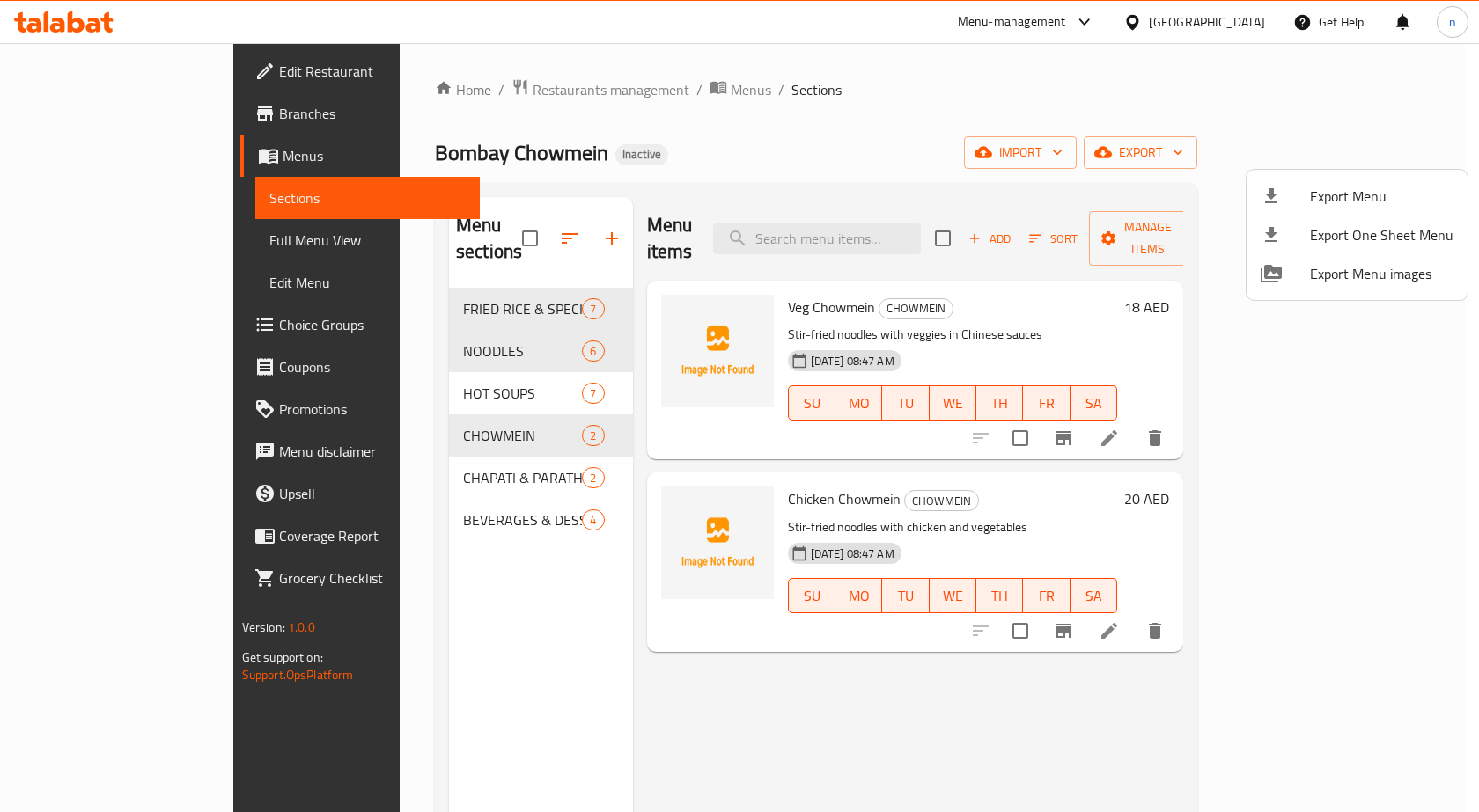
click at [479, 93] on div at bounding box center [739, 406] width 1479 height 812
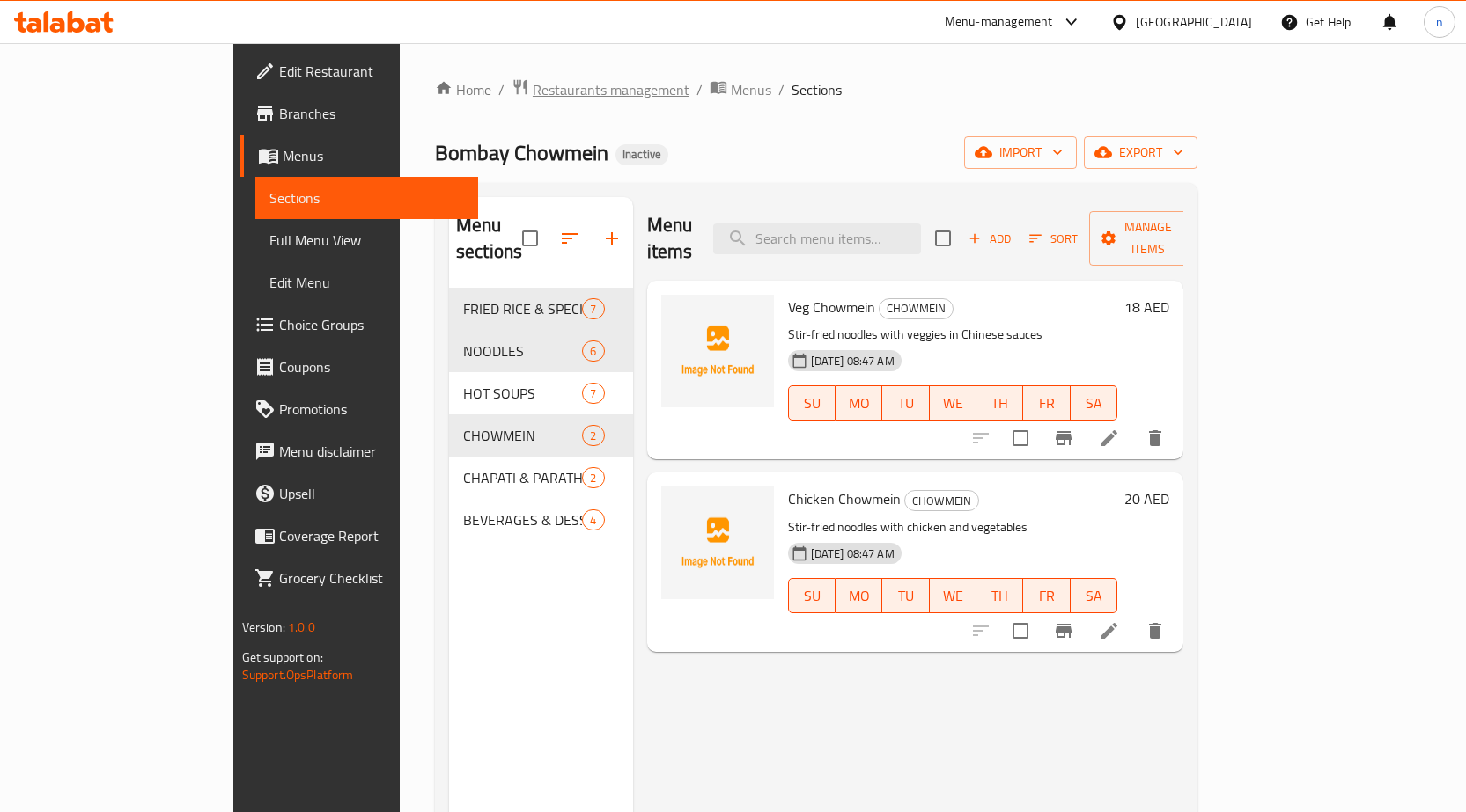
click at [533, 98] on span "Restaurants management" at bounding box center [611, 89] width 157 height 21
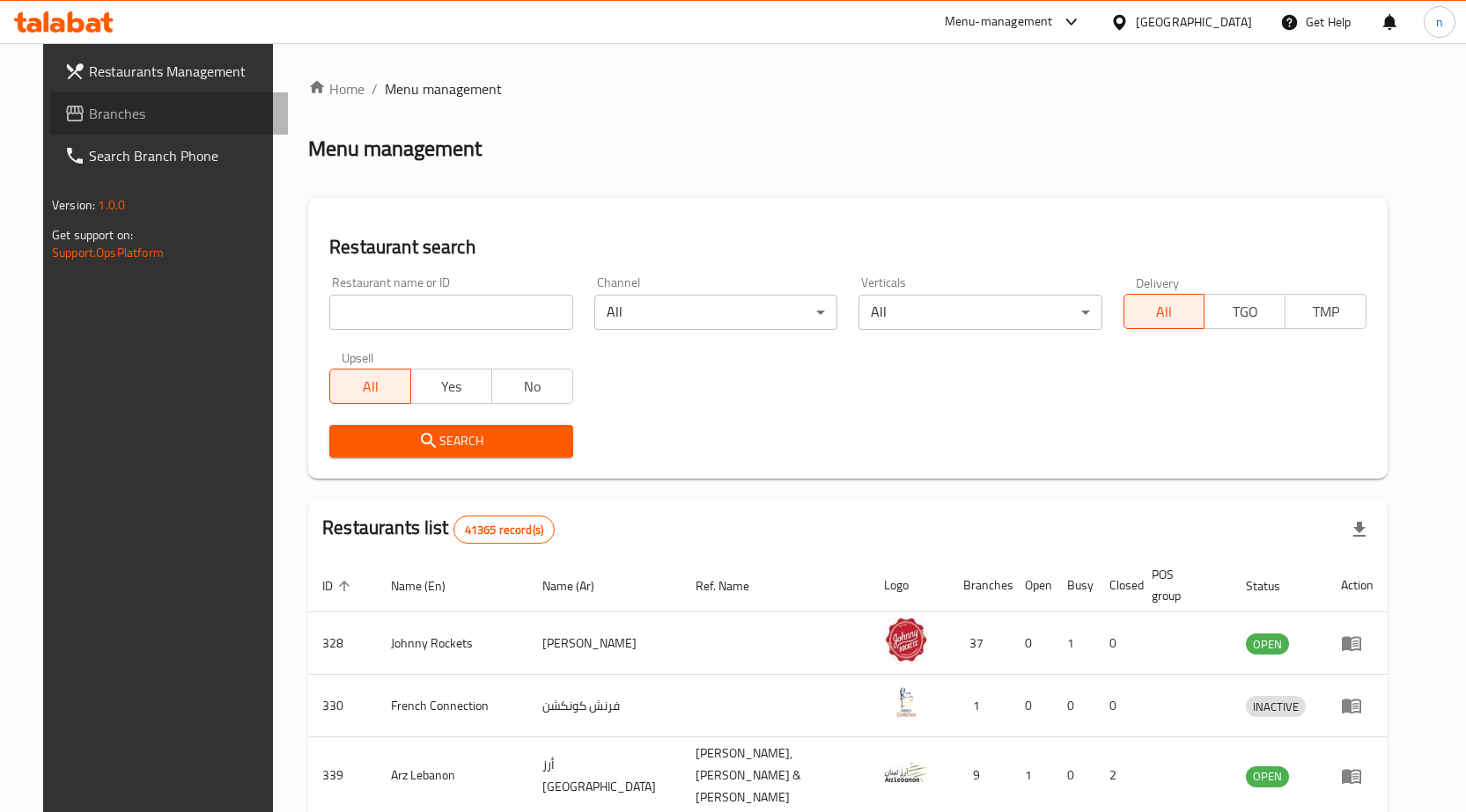
click at [127, 116] on span "Branches" at bounding box center [182, 113] width 184 height 21
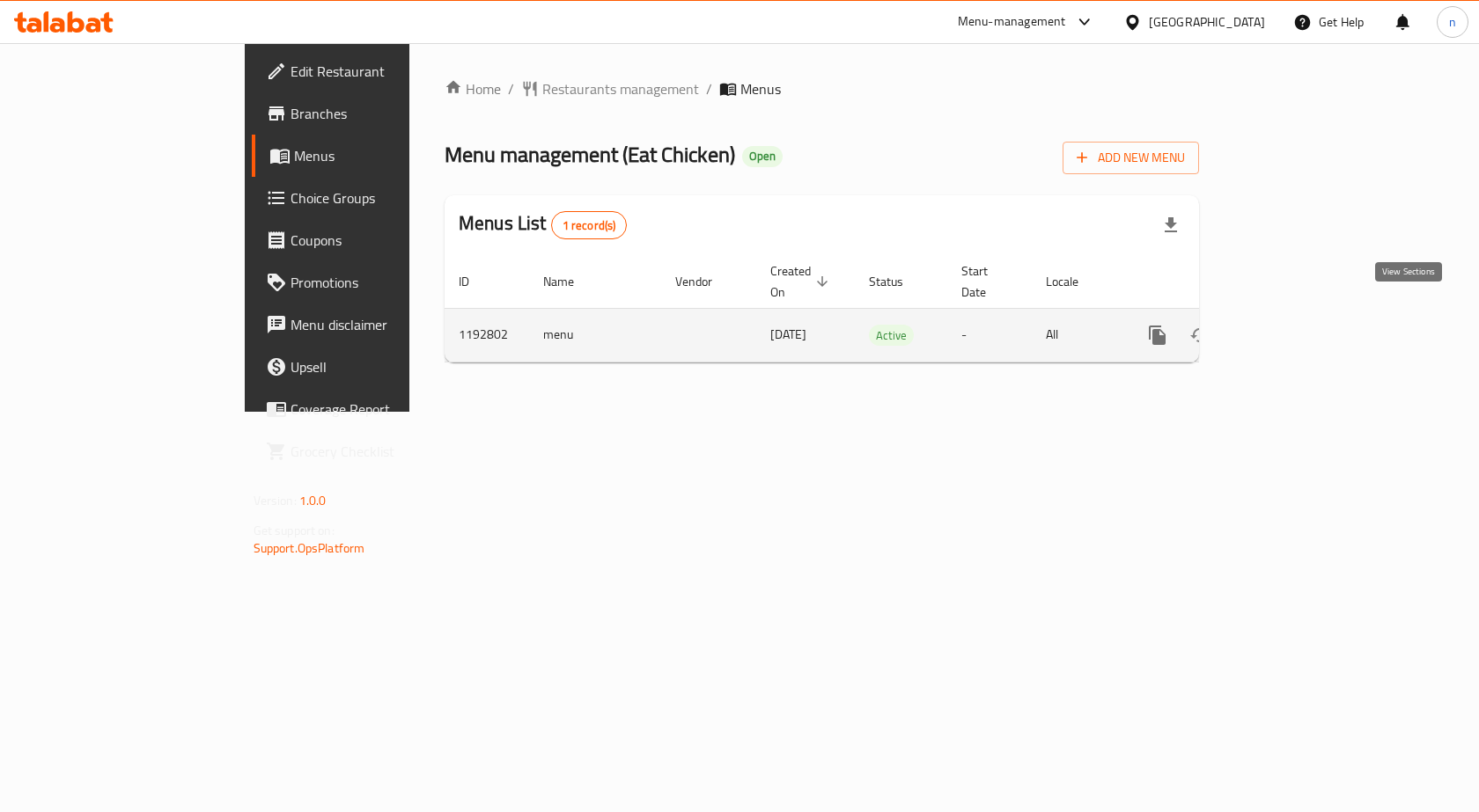
click at [1295, 324] on icon "enhanced table" at bounding box center [1284, 334] width 21 height 21
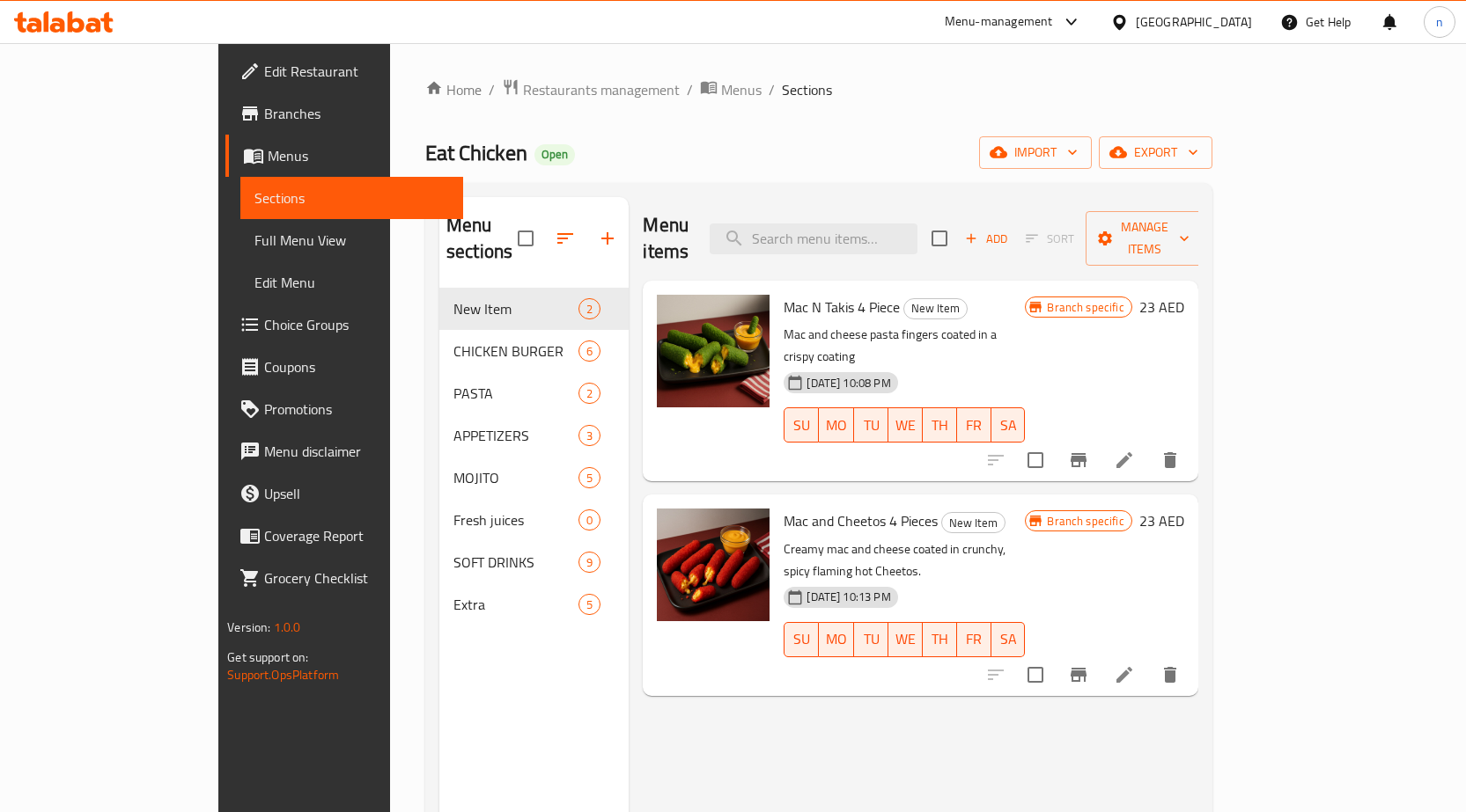
click at [264, 123] on span "Branches" at bounding box center [356, 113] width 184 height 21
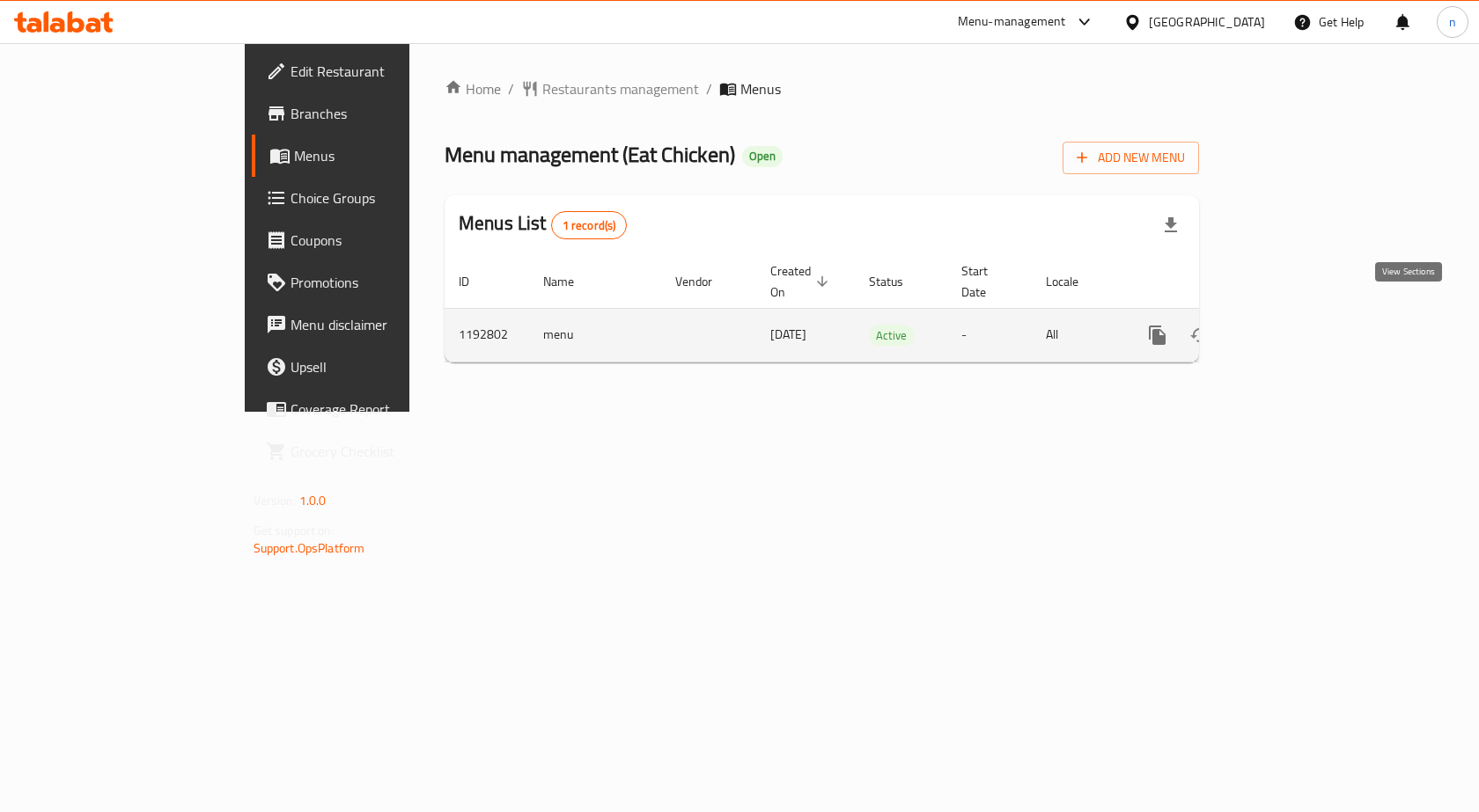
click at [1305, 318] on link "enhanced table" at bounding box center [1285, 335] width 43 height 43
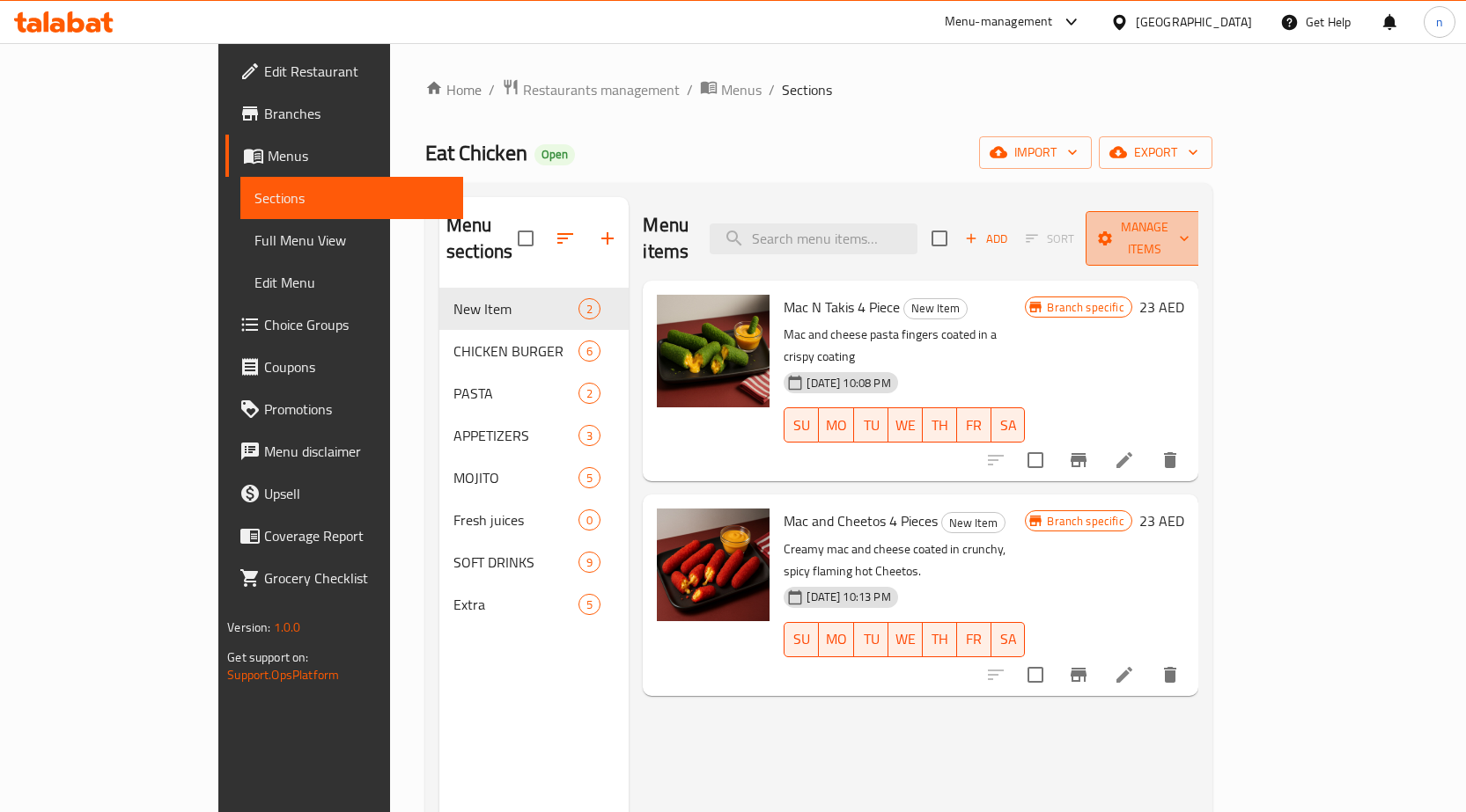
click at [1114, 230] on icon "button" at bounding box center [1105, 239] width 18 height 18
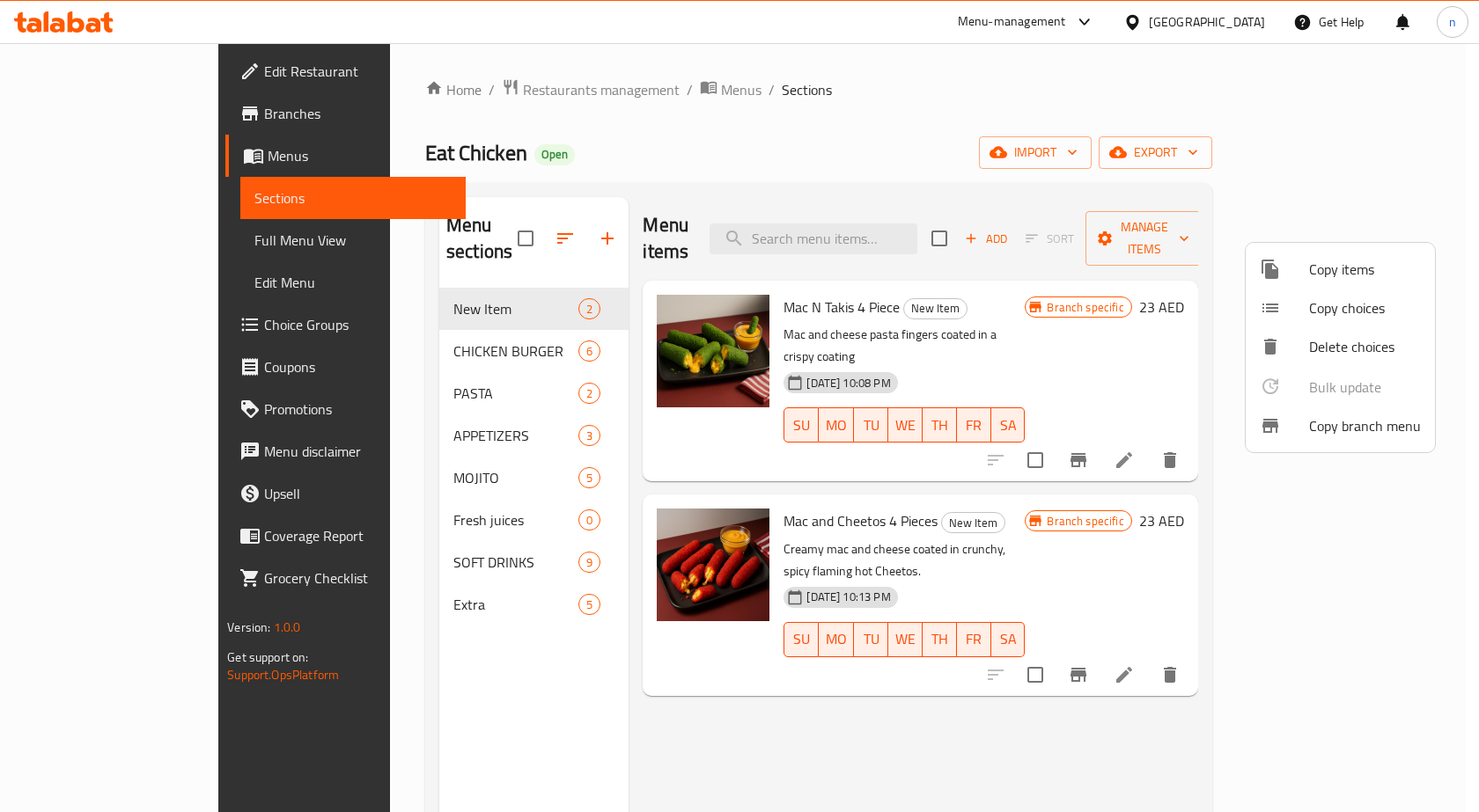
click at [1372, 431] on span "Copy branch menu" at bounding box center [1365, 425] width 112 height 21
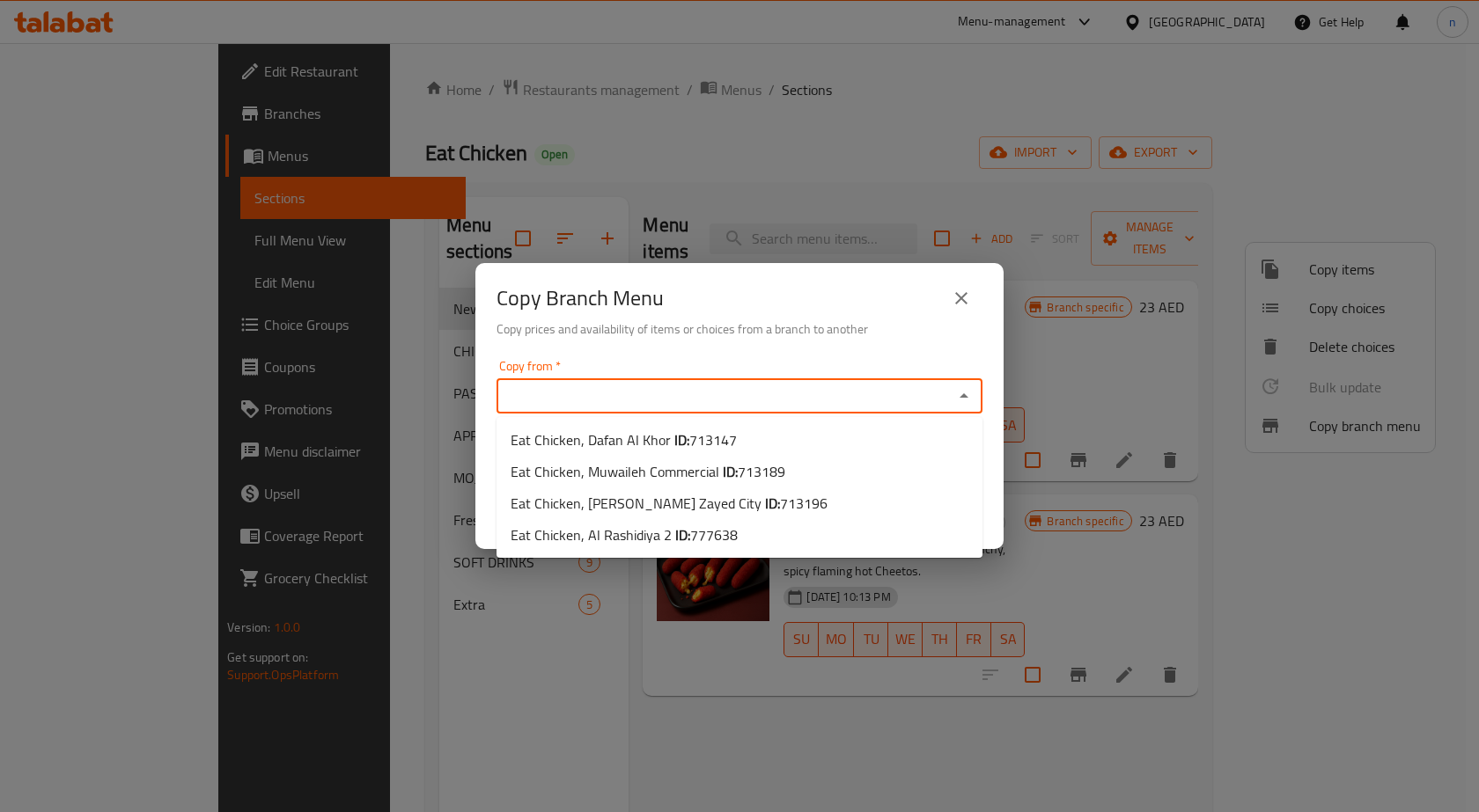
click at [666, 402] on input "Copy from   *" at bounding box center [725, 396] width 446 height 25
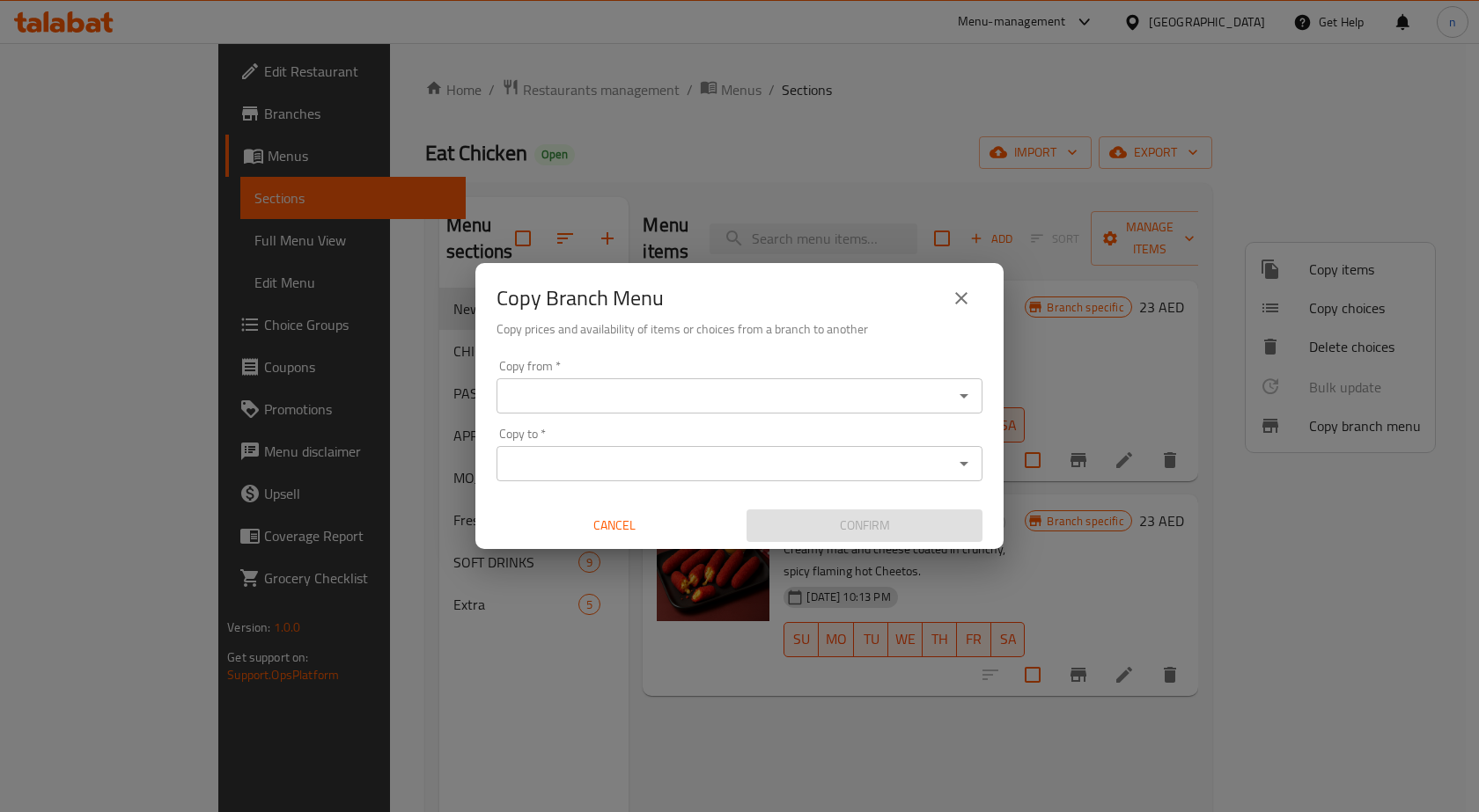
click at [679, 403] on input "Copy from   *" at bounding box center [725, 396] width 446 height 25
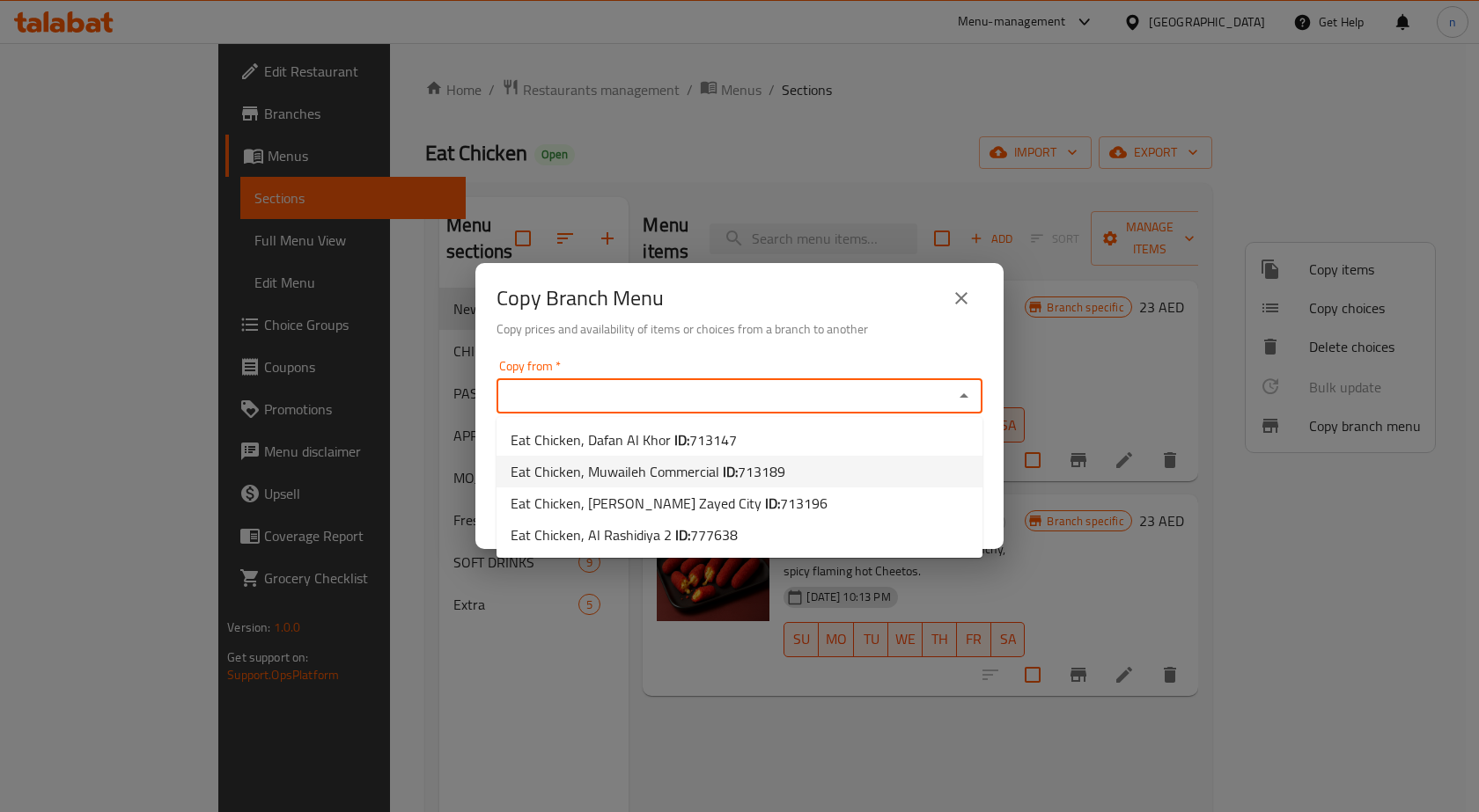
click at [739, 469] on span "713189" at bounding box center [762, 471] width 48 height 27
type input "Eat Chicken, Muwaileh Commercial"
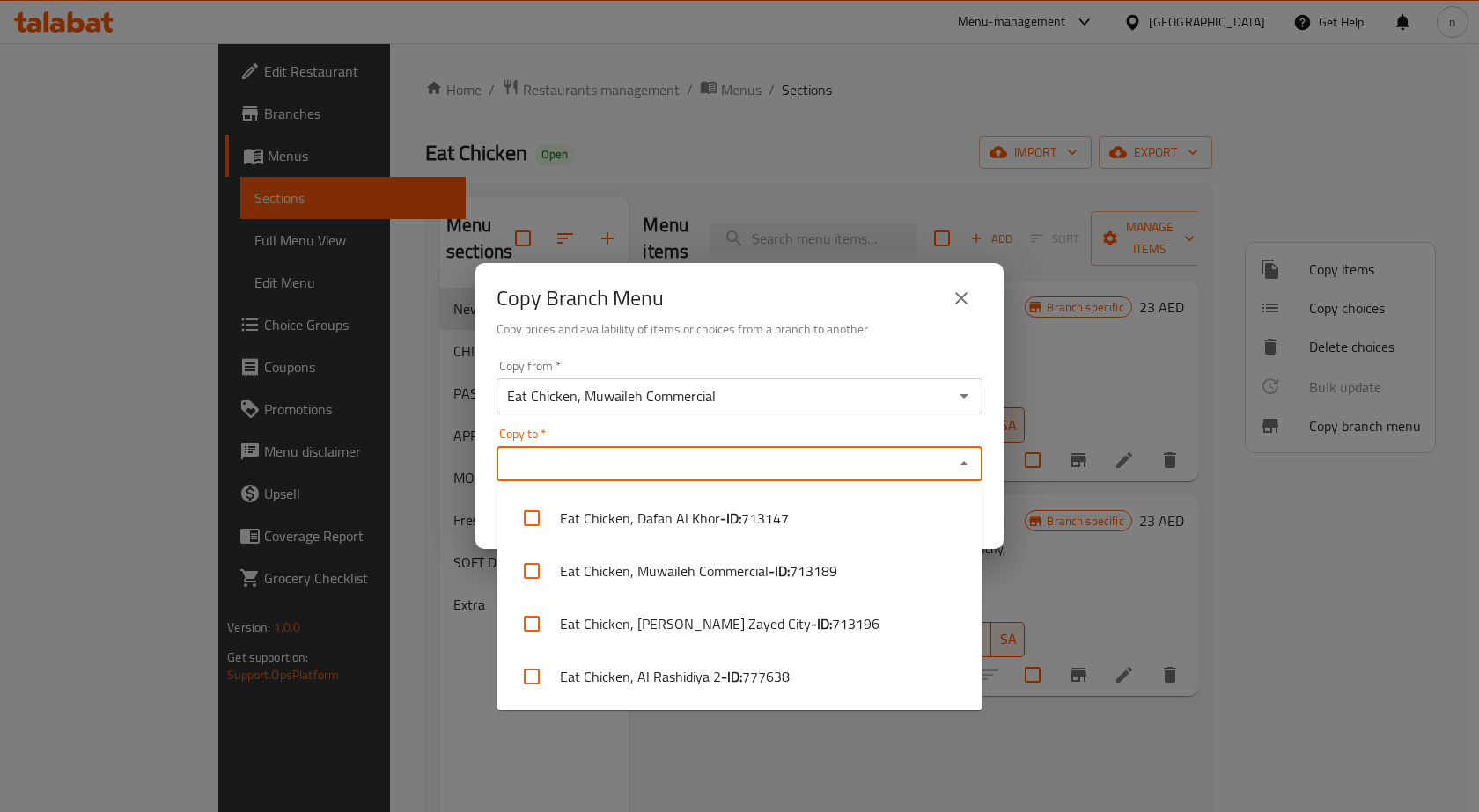
click at [779, 473] on input "Copy to   *" at bounding box center [725, 463] width 446 height 25
click at [766, 680] on span "777638" at bounding box center [766, 676] width 48 height 21
checkbox input "true"
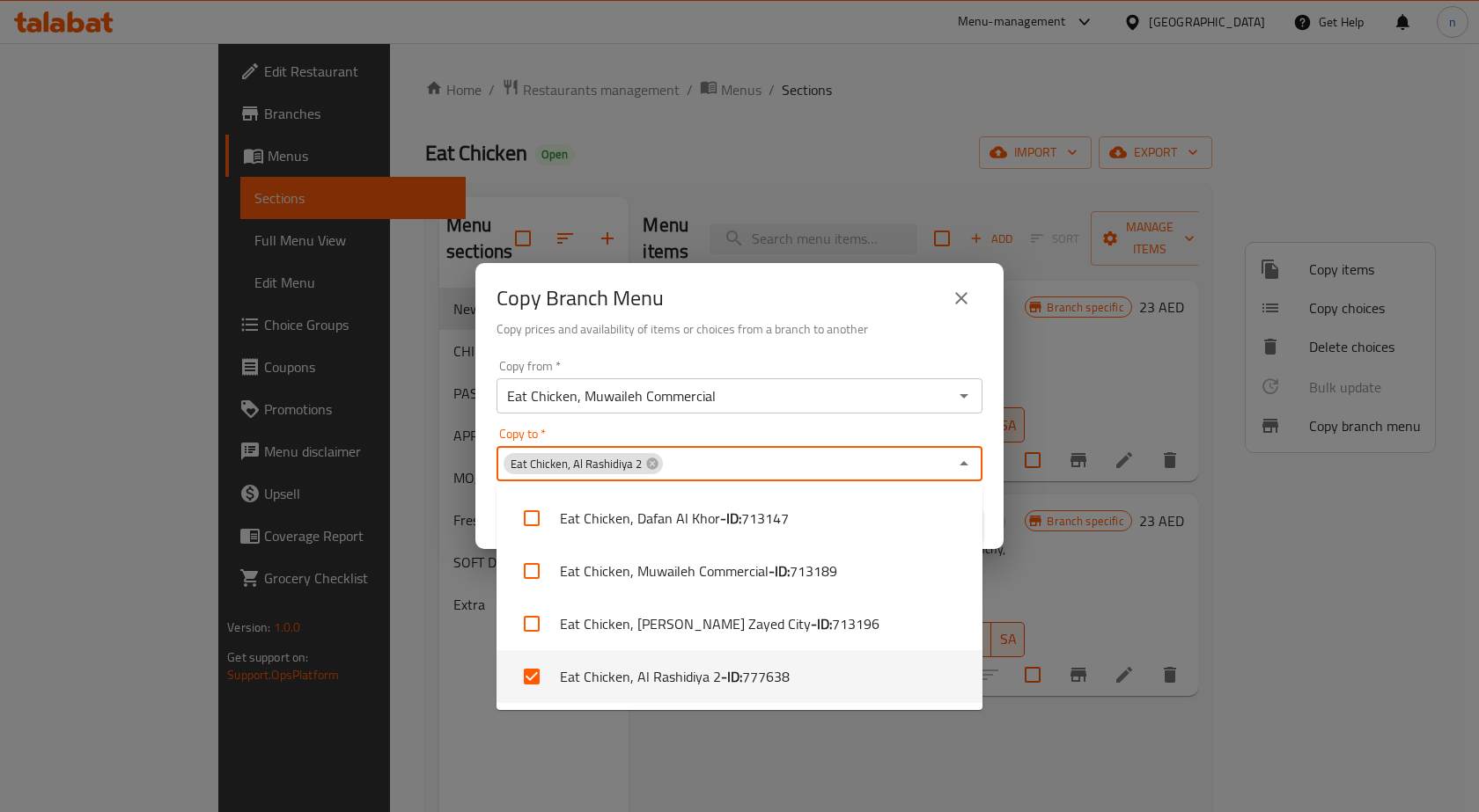
click at [801, 722] on div "Copy Branch Menu Copy prices and availability of items or choices from a branch…" at bounding box center [739, 406] width 1479 height 812
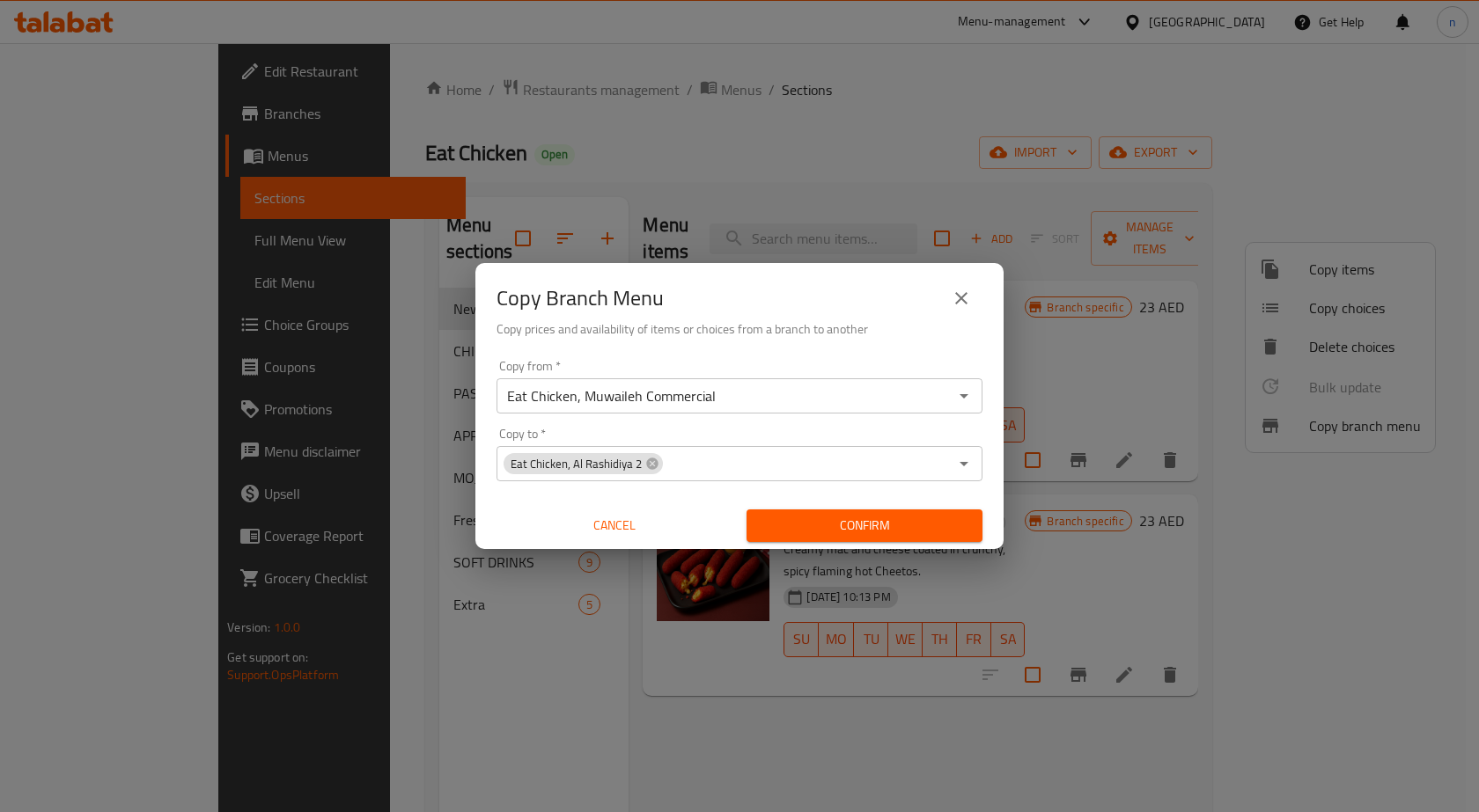
drag, startPoint x: 833, startPoint y: 515, endPoint x: 811, endPoint y: 524, distance: 23.8
click at [833, 516] on span "Confirm" at bounding box center [864, 525] width 207 height 22
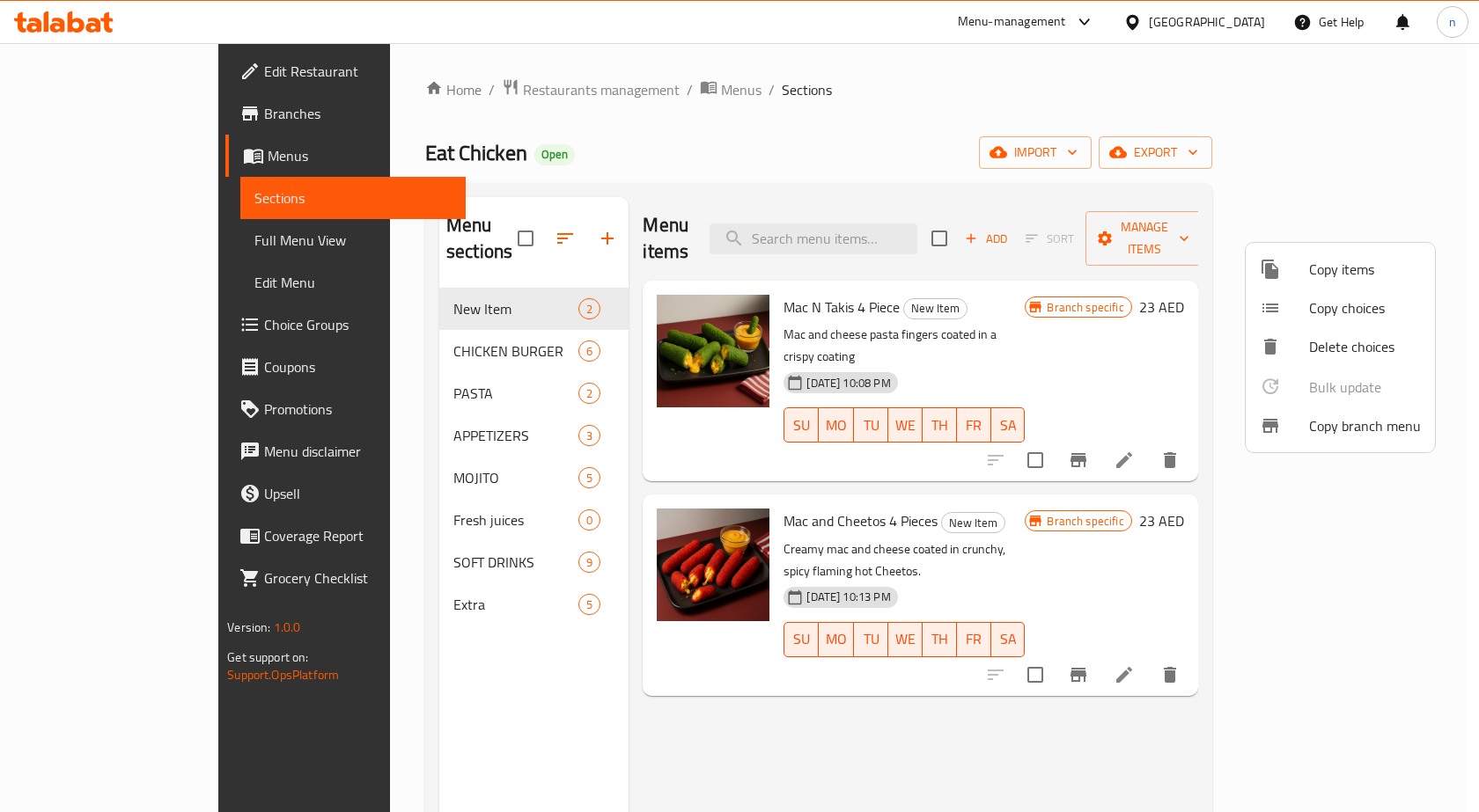
click at [70, 110] on div at bounding box center [739, 406] width 1479 height 812
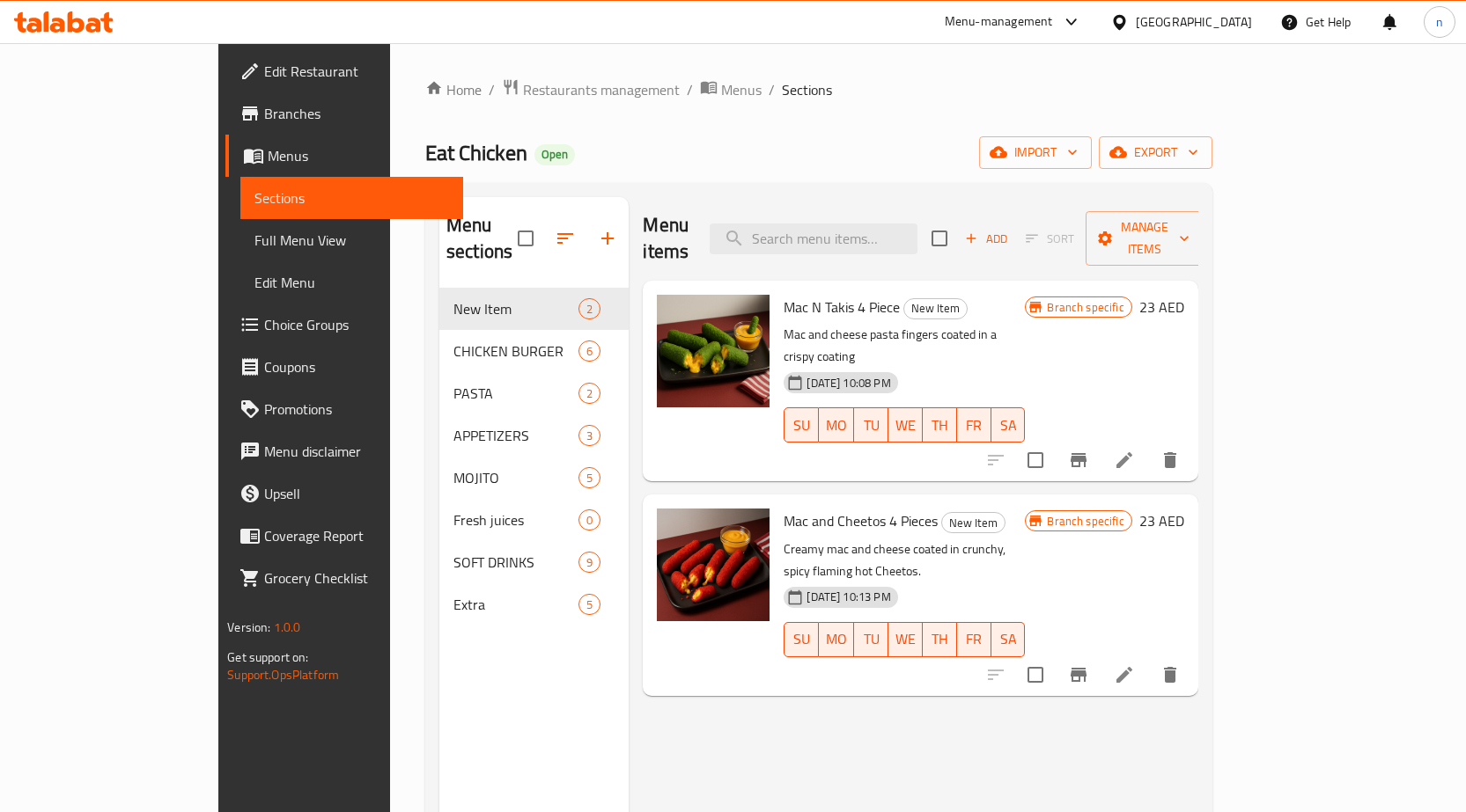
click at [264, 111] on span "Branches" at bounding box center [356, 113] width 184 height 21
